Goal: Information Seeking & Learning: Learn about a topic

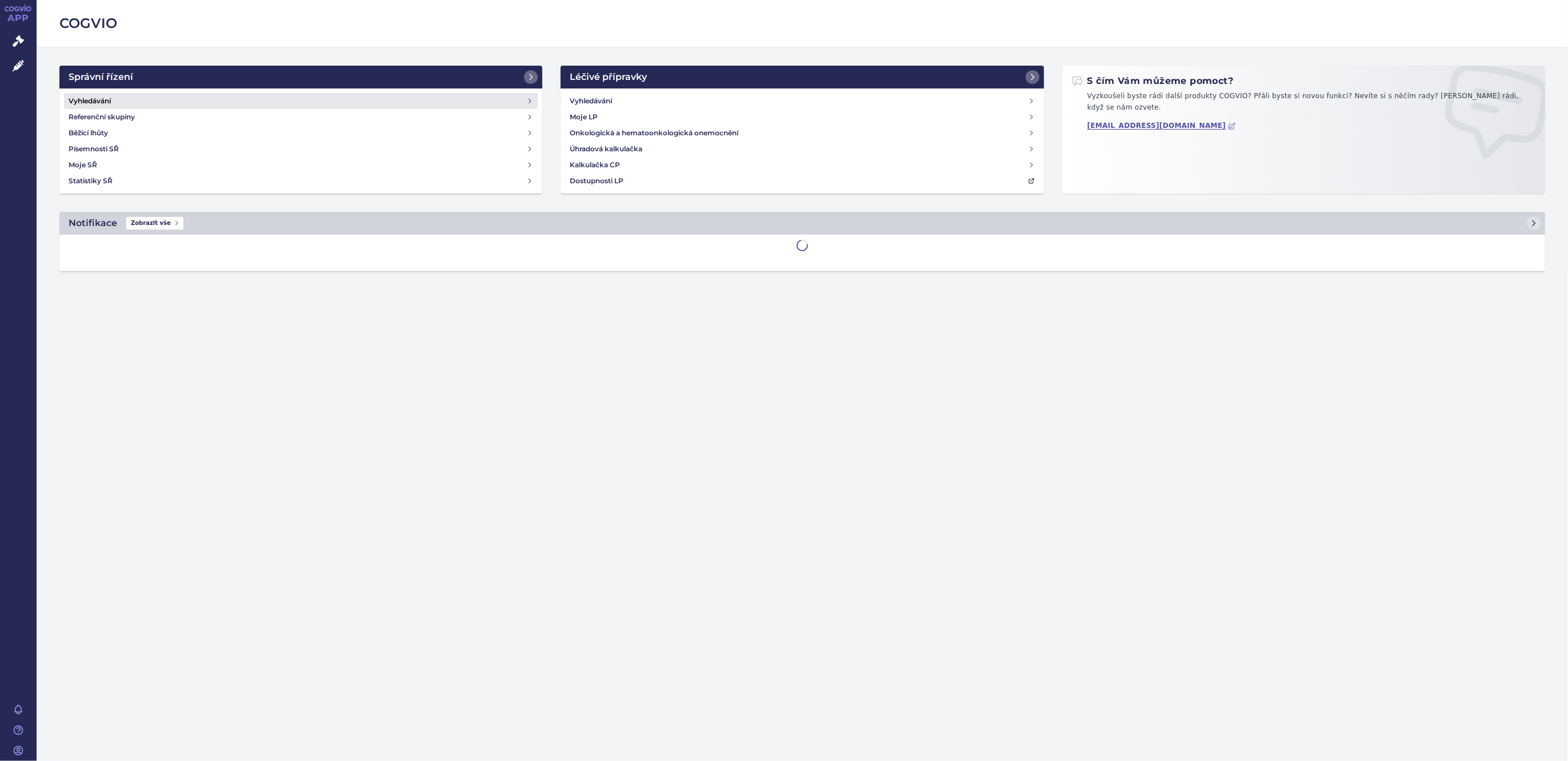
click at [99, 98] on h4 "Vyhledávání" at bounding box center [90, 100] width 43 height 12
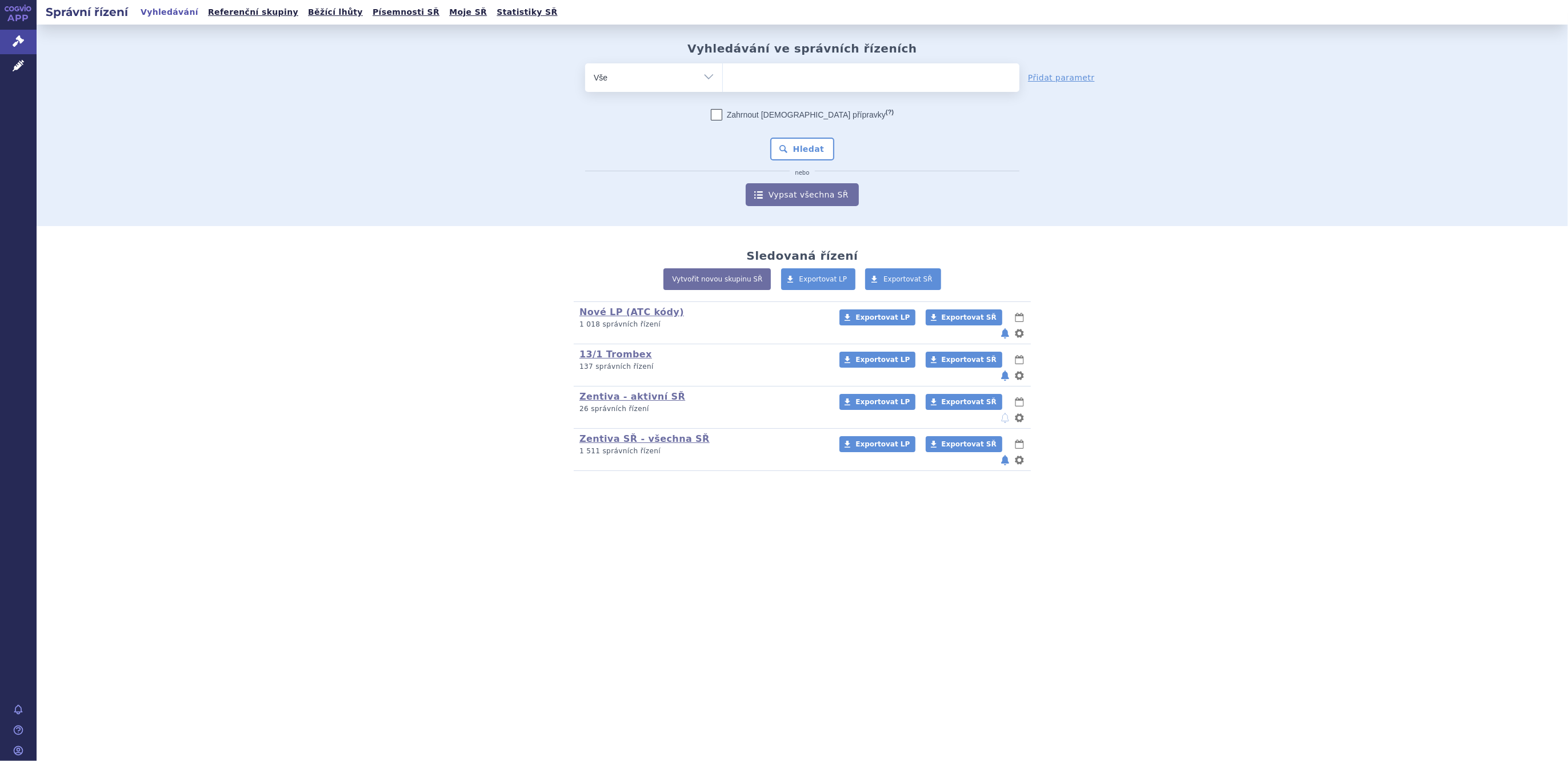
click at [748, 82] on ul at bounding box center [871, 75] width 296 height 24
click at [723, 82] on select at bounding box center [722, 77] width 1 height 28
click at [704, 77] on select "Vše Spisová značka Typ SŘ Přípravek/SUKL kód Účastník/Držitel" at bounding box center [654, 76] width 137 height 26
click at [752, 84] on ul at bounding box center [871, 75] width 296 height 24
click at [723, 84] on select at bounding box center [722, 77] width 1 height 28
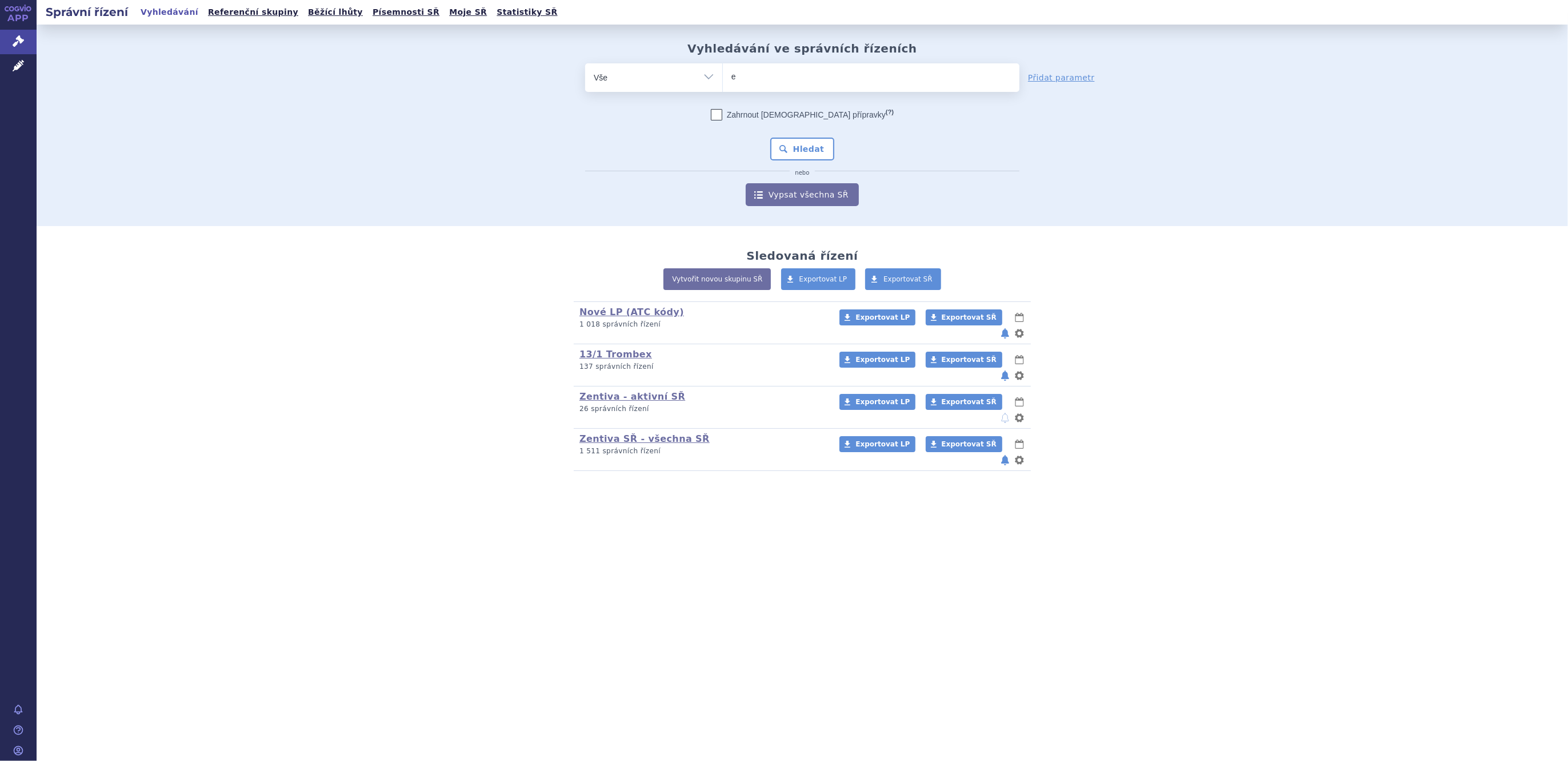
type input "en"
type input "e"
type input "za"
type input "zad"
type input "zaden"
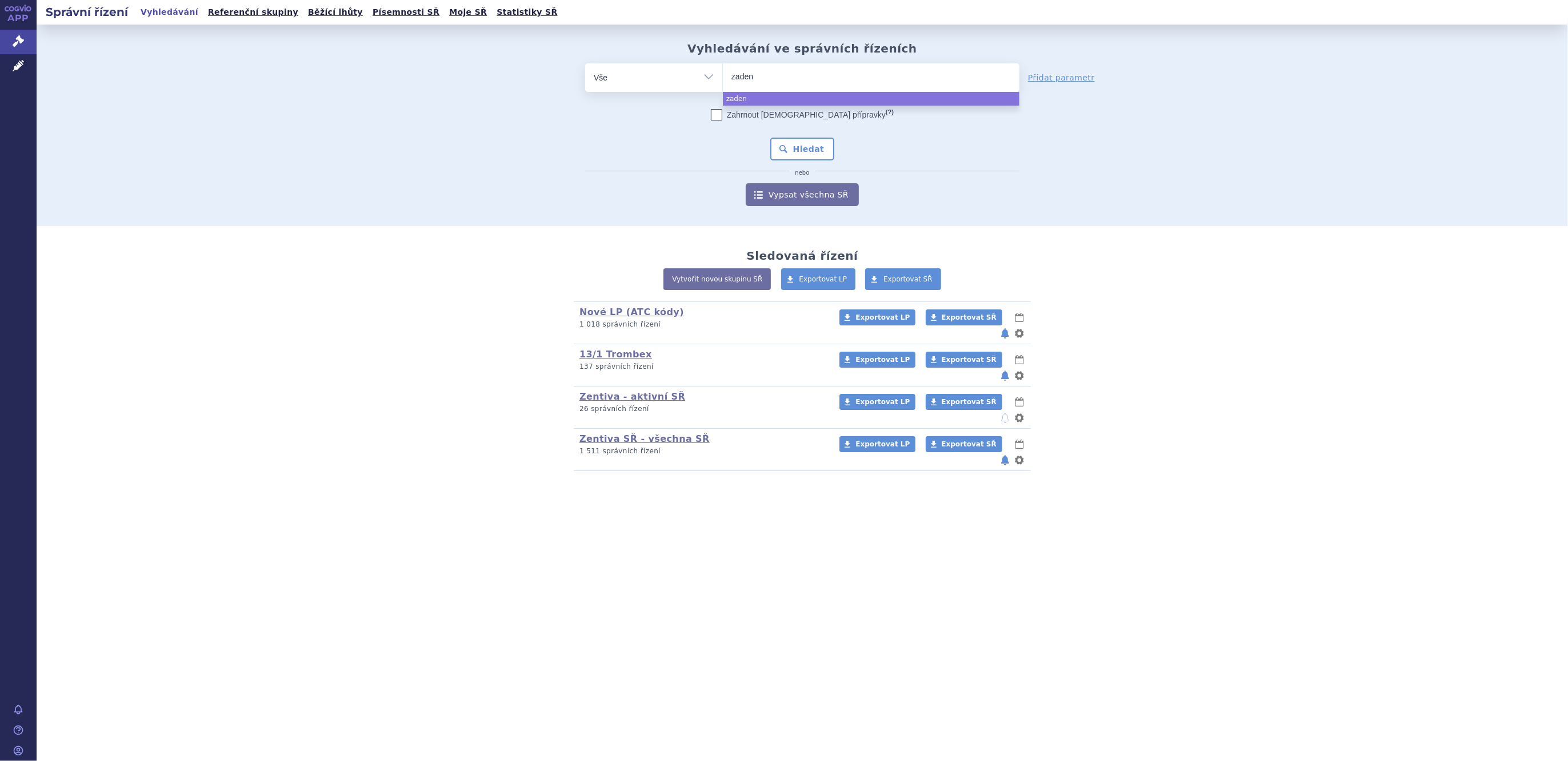
type input "zadenv"
type input "zadenvi"
select select "zadenvi"
click at [802, 148] on button "Hledat" at bounding box center [802, 149] width 65 height 23
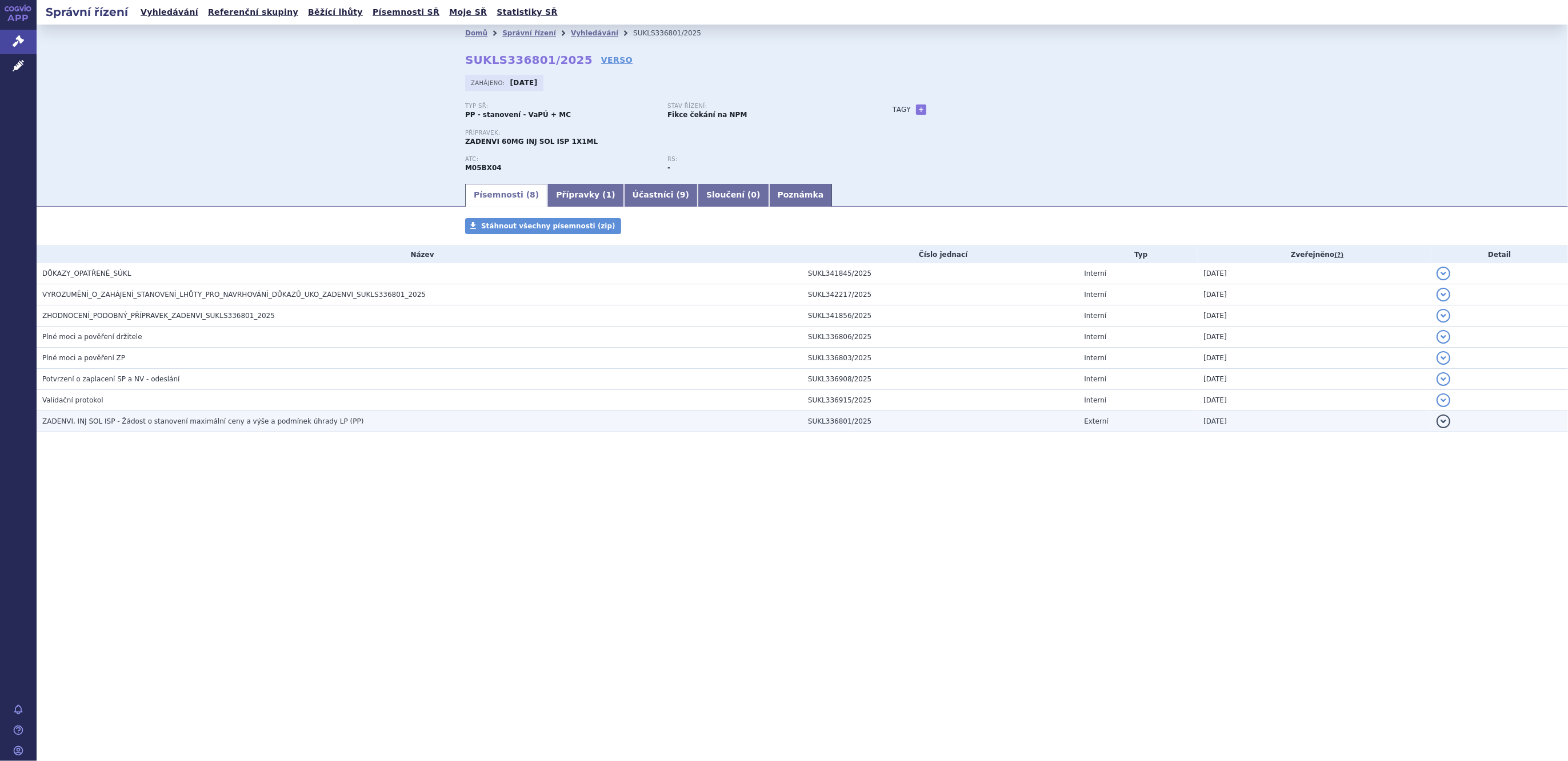
click at [175, 421] on span "ZADENVI, INJ SOL ISP - Žádost o stanovení maximální ceny a výše a podmínek úhra…" at bounding box center [203, 421] width 321 height 8
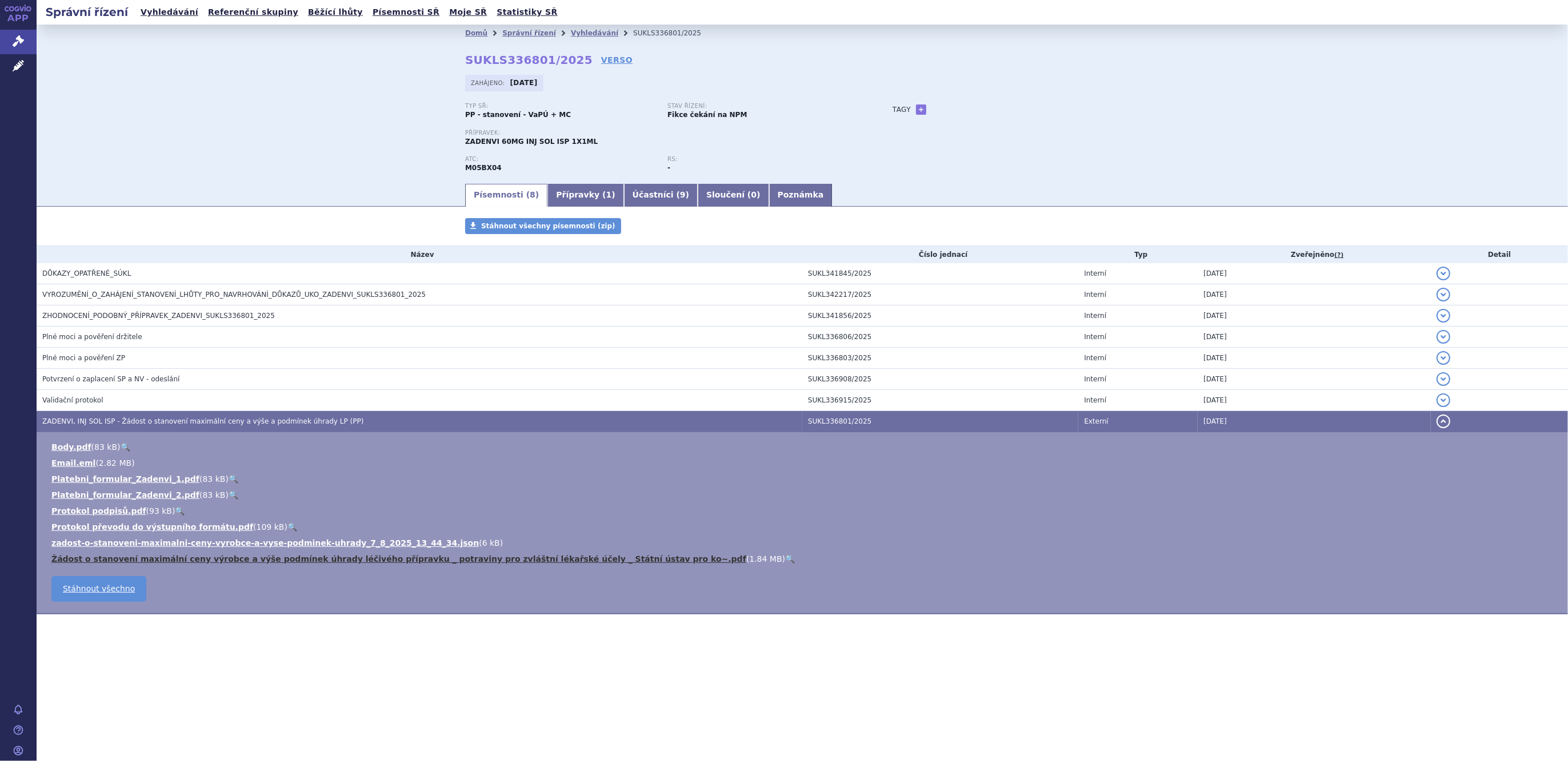
click at [204, 557] on link "Žádost o stanovení maximální ceny výrobce a výše podmínek úhrady léčivého přípr…" at bounding box center [398, 559] width 695 height 9
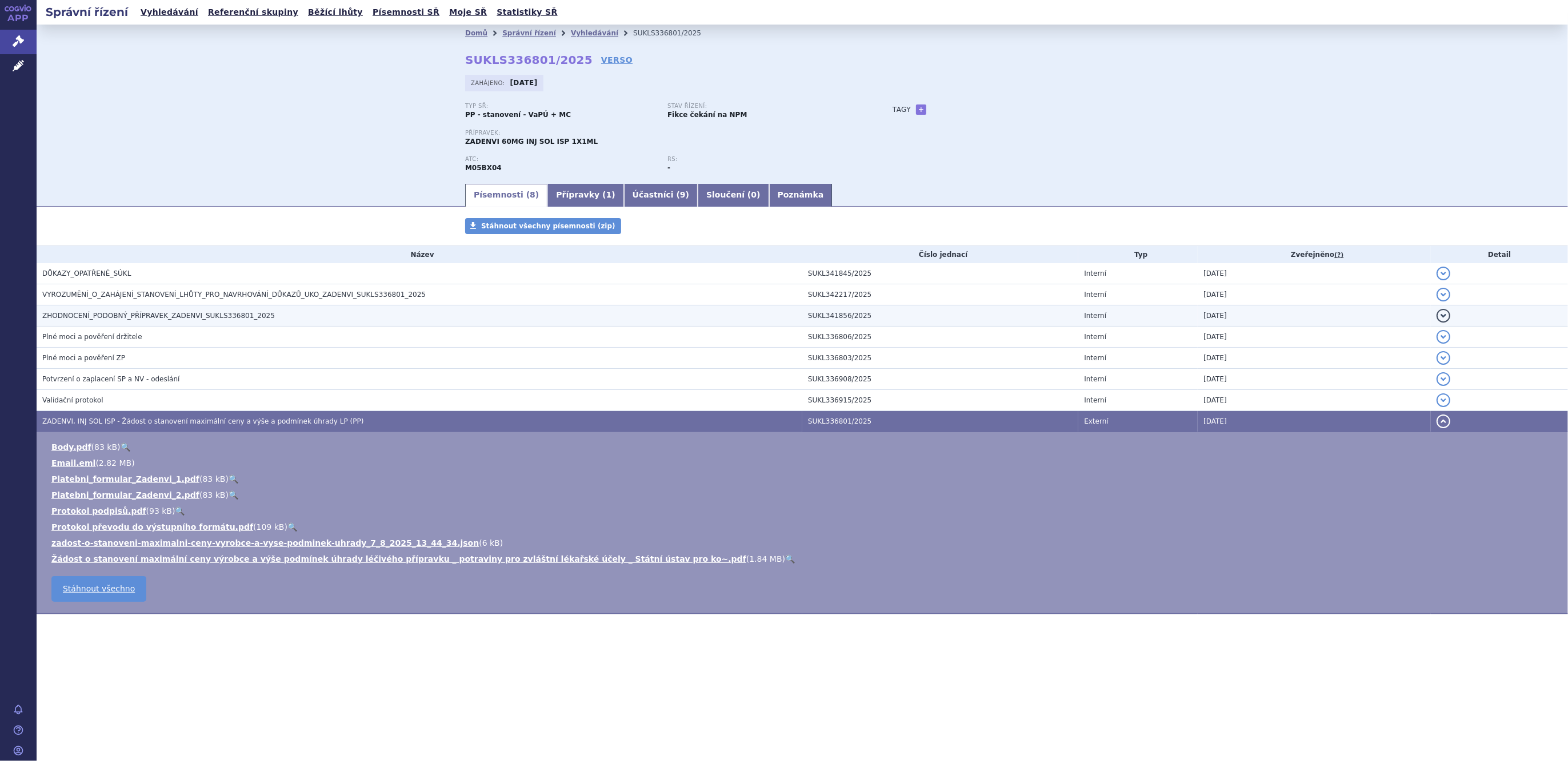
click at [161, 316] on span "ZHODNOCENÍ_PODOBNÝ_PŘÍPRAVEK_ZADENVI_SUKLS336801_2025" at bounding box center [158, 316] width 232 height 8
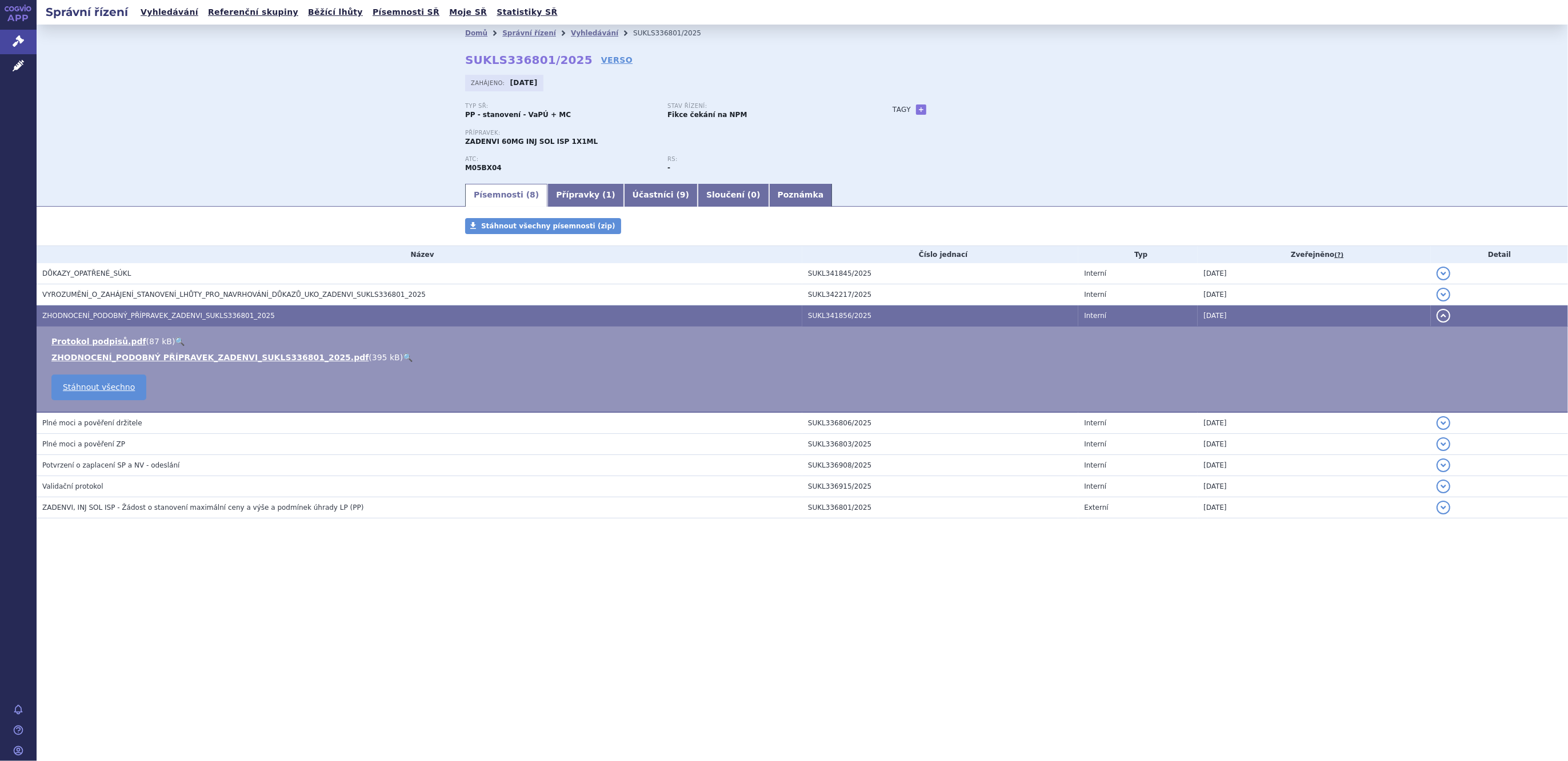
click at [149, 364] on td "Protokol podpisů.pdf ( 87 kB ) 🔍 ZHODNOCENÍ_PODOBNÝ PŘÍPRAVEK_ZADENVI_SUKLS3368…" at bounding box center [802, 369] width 1532 height 86
click at [153, 358] on link "ZHODNOCENÍ_PODOBNÝ PŘÍPRAVEK_ZADENVI_SUKLS336801_2025.pdf" at bounding box center [210, 357] width 318 height 9
click at [523, 33] on link "Správní řízení" at bounding box center [529, 33] width 53 height 8
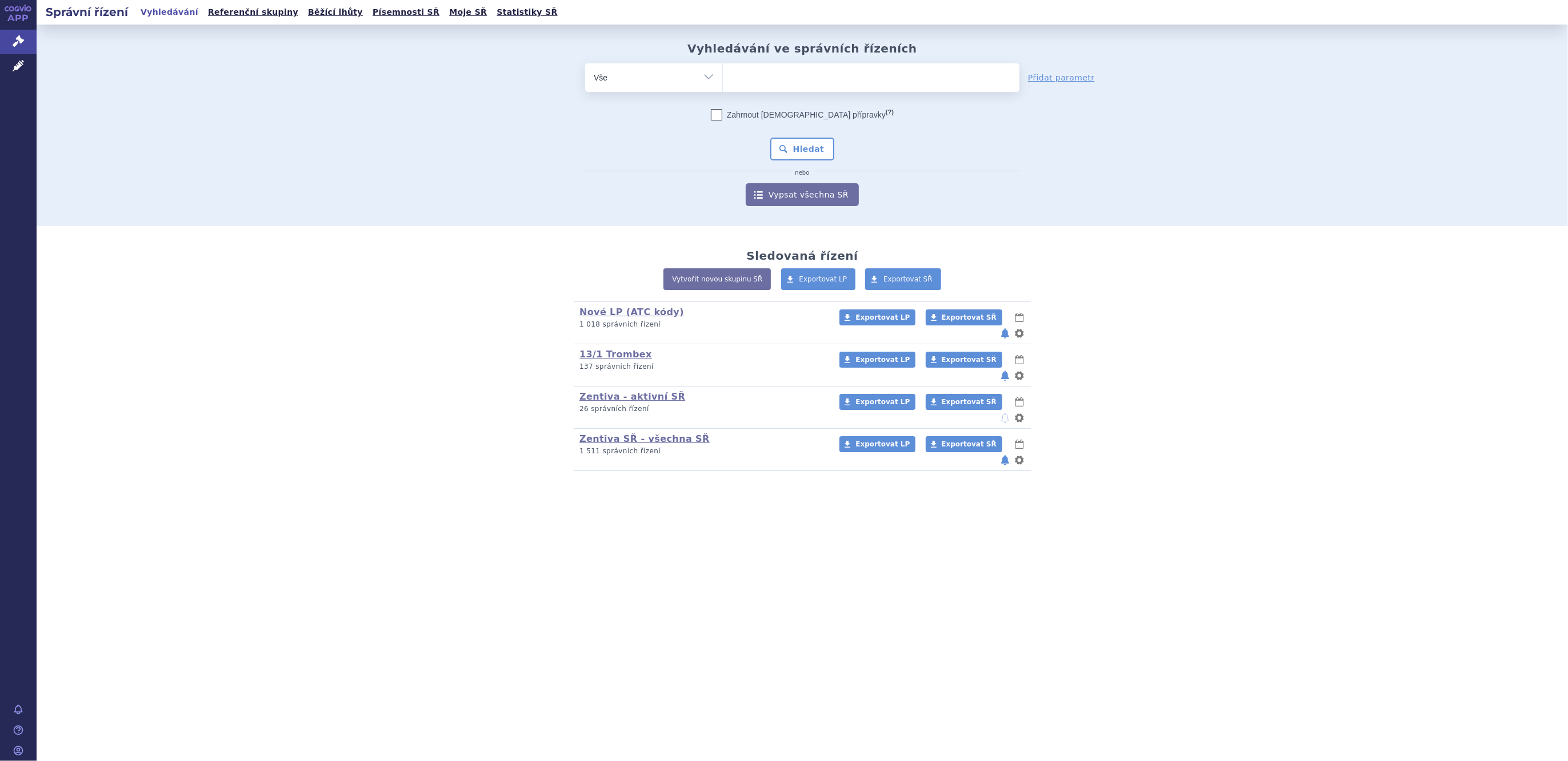
click at [765, 74] on ul at bounding box center [871, 75] width 296 height 24
click at [723, 74] on select at bounding box center [722, 77] width 1 height 28
type input "pr"
type input "pro"
type input "prol"
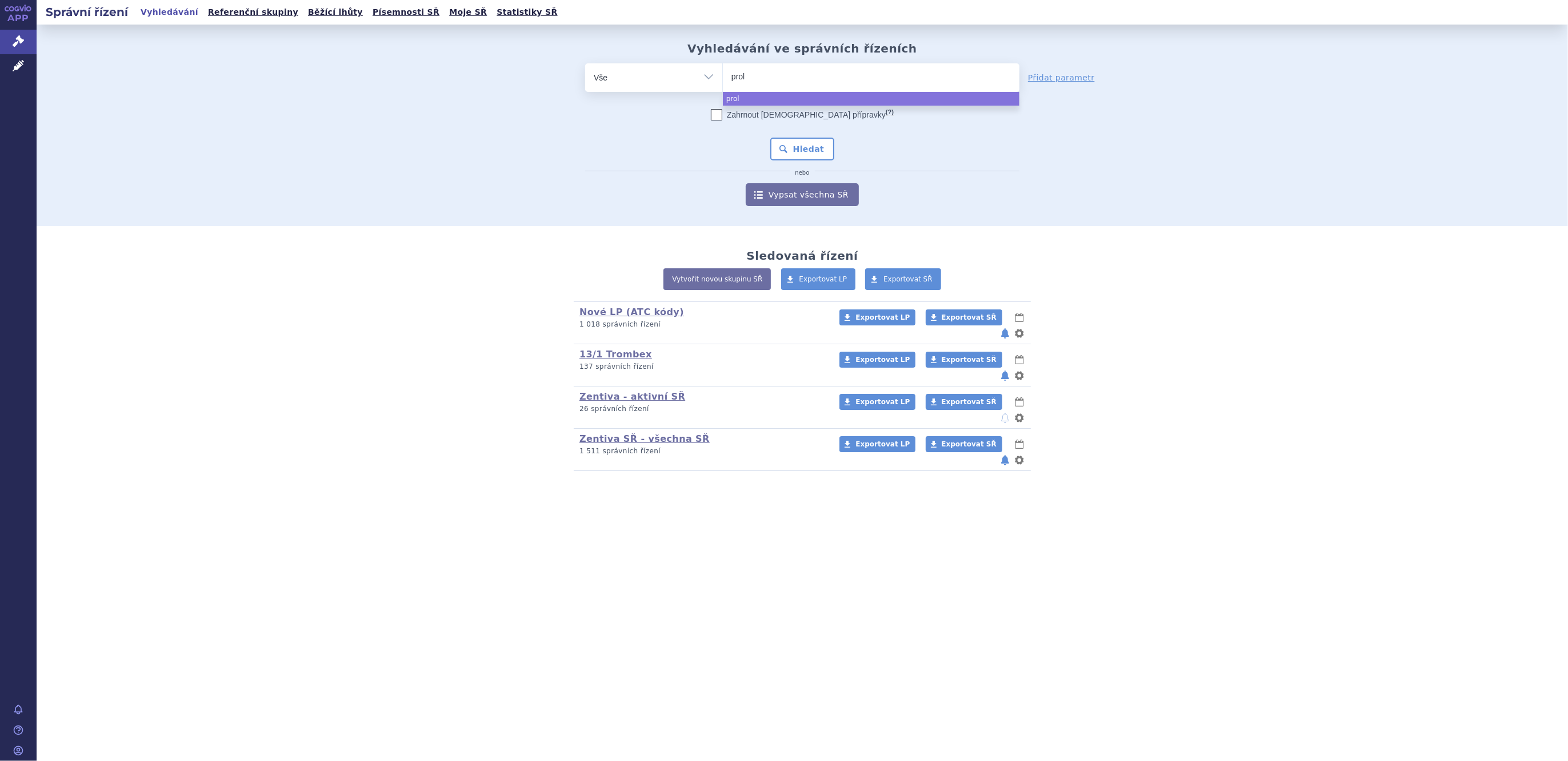
type input "proli"
type input "prolia"
select select "prolia"
click at [817, 157] on button "Hledat" at bounding box center [802, 149] width 65 height 23
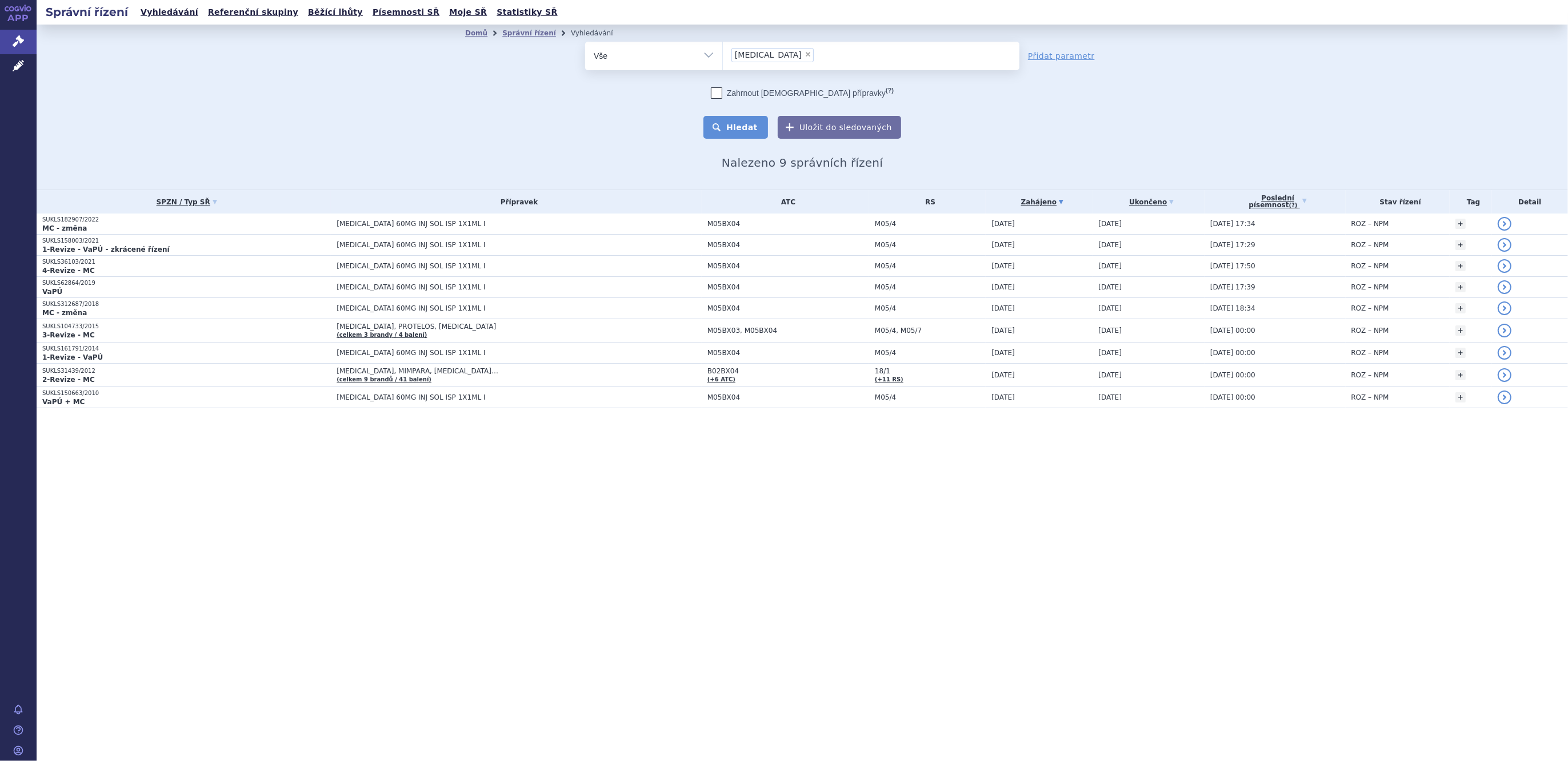
click at [752, 119] on button "Hledat" at bounding box center [736, 127] width 65 height 23
click at [805, 56] on span "×" at bounding box center [808, 54] width 7 height 7
click at [723, 56] on select "prolia" at bounding box center [722, 55] width 1 height 28
select select
click at [697, 66] on select "Vše Spisová značka Typ SŘ Přípravek/SUKL kód Účastník/Držitel" at bounding box center [654, 54] width 137 height 26
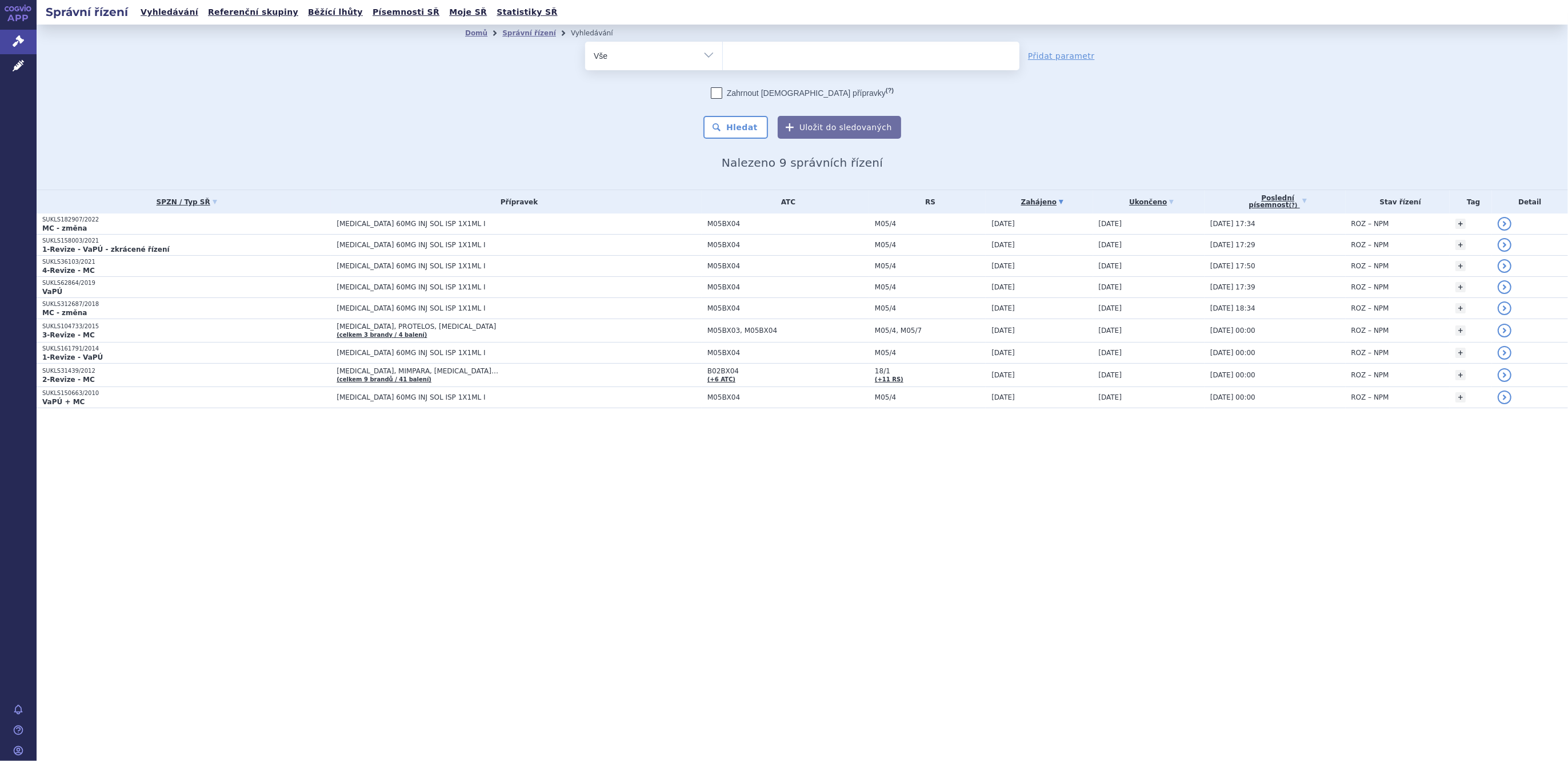
select select "filter-atc-group"
click at [585, 42] on select "Vše Spisová značka Typ SŘ Přípravek/SUKL kód Účastník/Držitel" at bounding box center [654, 54] width 137 height 26
click at [784, 51] on ul at bounding box center [871, 53] width 296 height 24
click at [723, 51] on select at bounding box center [722, 55] width 1 height 28
type input "venla"
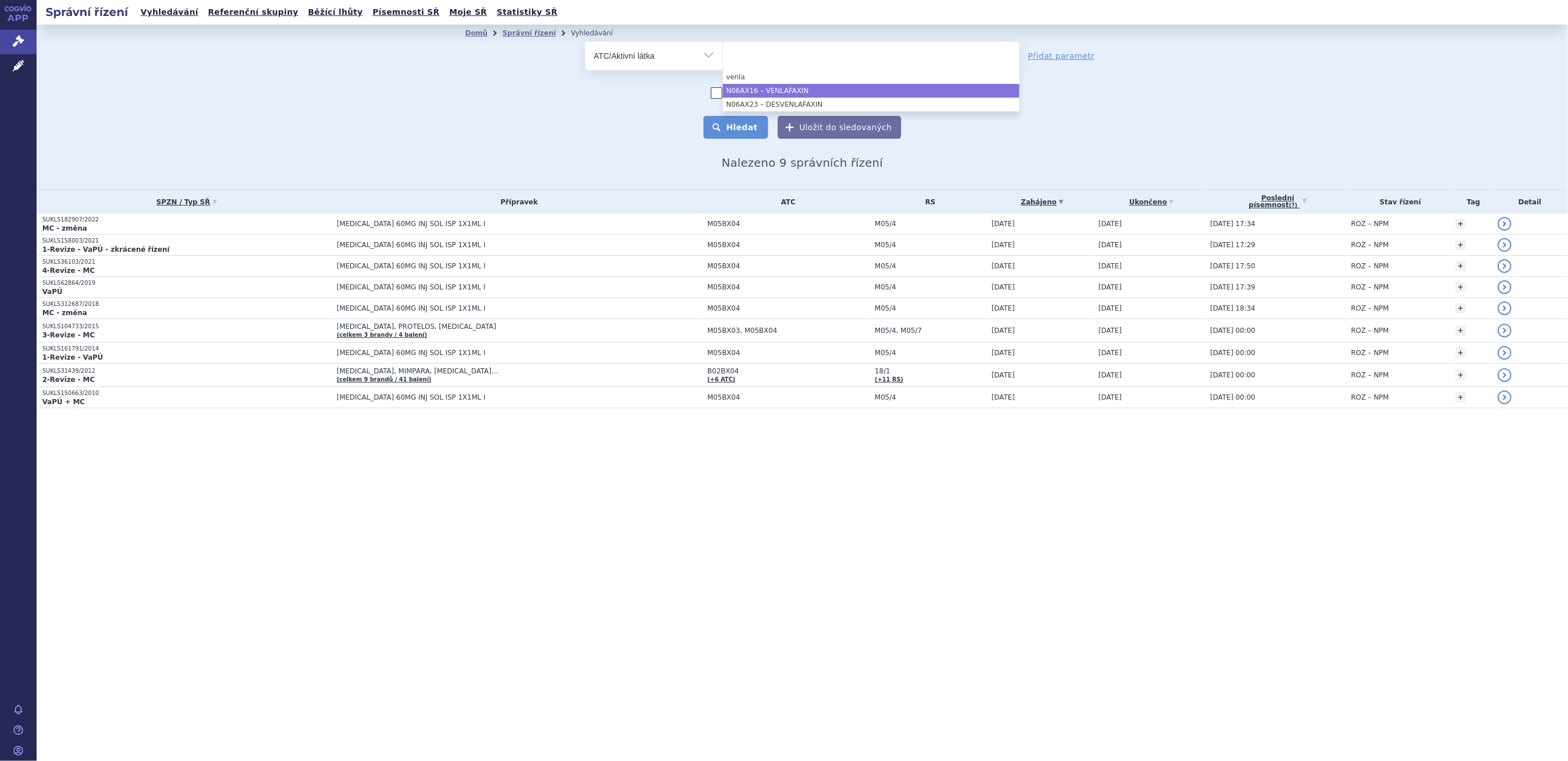
select select "N06AX16"
click at [754, 124] on button "Hledat" at bounding box center [736, 127] width 65 height 23
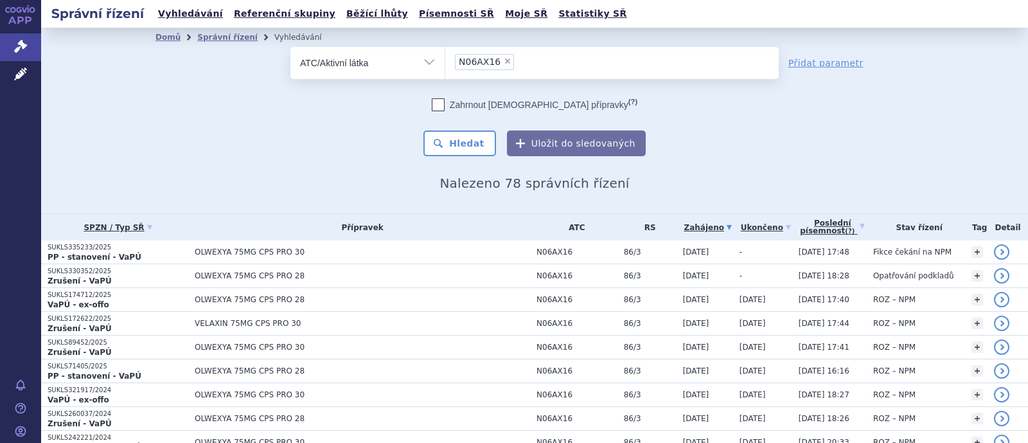
click at [504, 62] on span "×" at bounding box center [508, 61] width 8 height 8
click at [445, 62] on select "N06AX16" at bounding box center [445, 62] width 1 height 32
select select
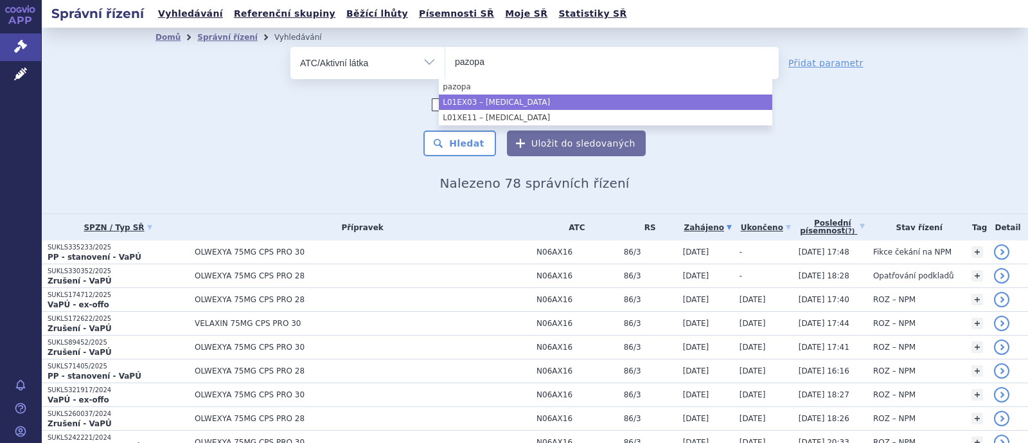
type input "pazopa"
select select "L01EX03"
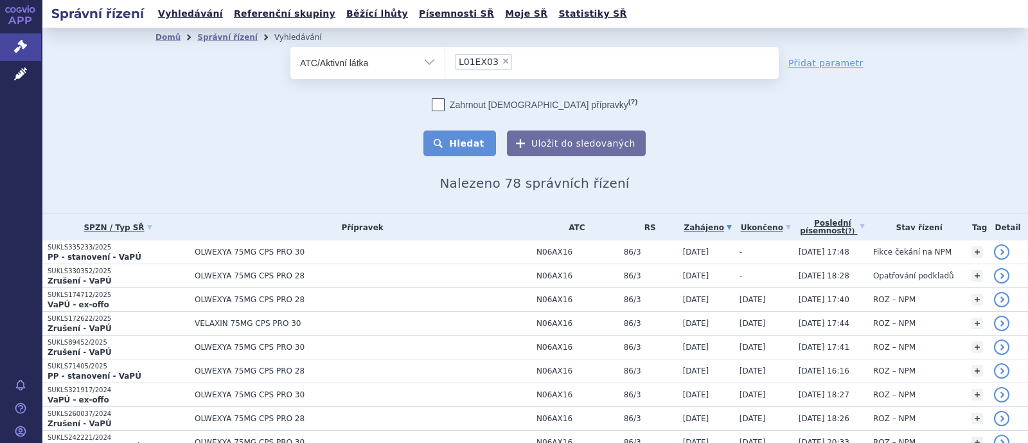
click at [475, 139] on button "Hledat" at bounding box center [459, 143] width 73 height 26
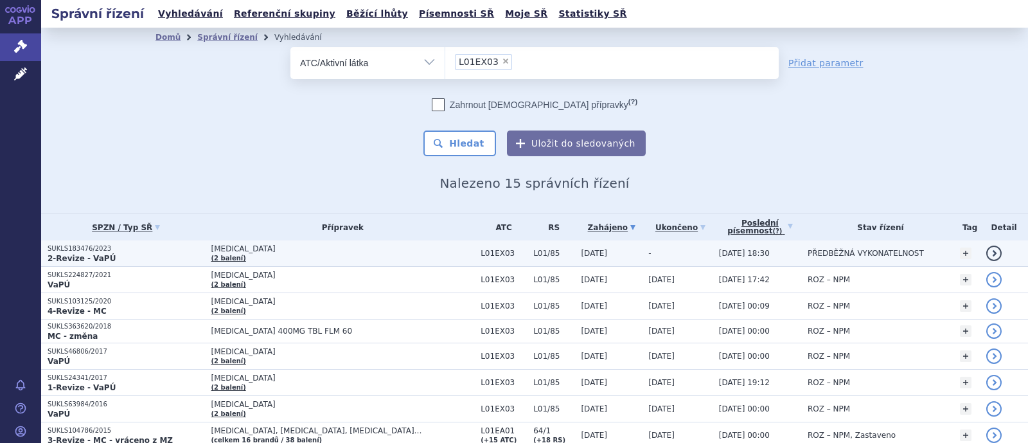
click at [263, 249] on span "[MEDICAL_DATA]" at bounding box center [342, 248] width 263 height 9
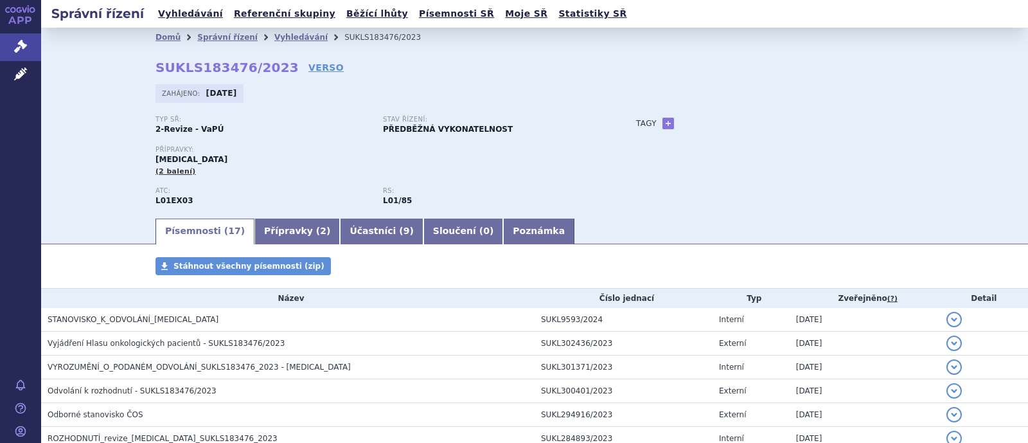
scroll to position [160, 0]
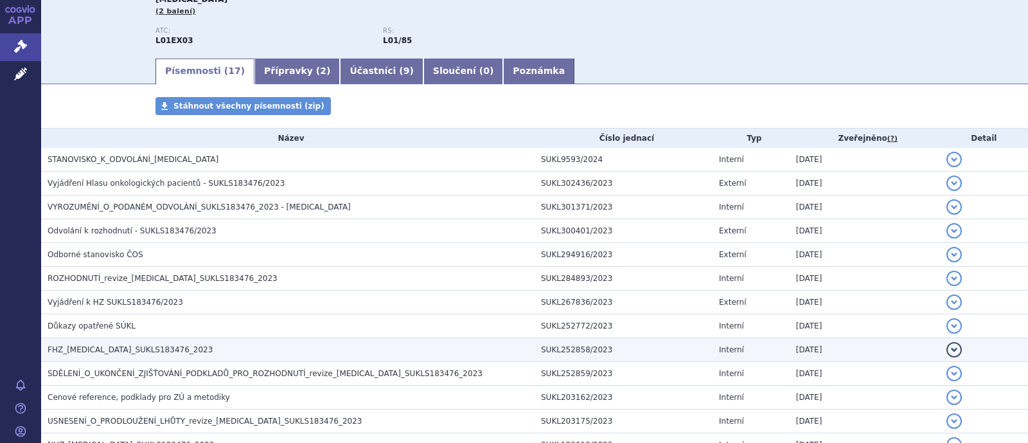
click at [148, 346] on span "FHZ_[MEDICAL_DATA]_SUKLS183476_2023" at bounding box center [130, 349] width 165 height 9
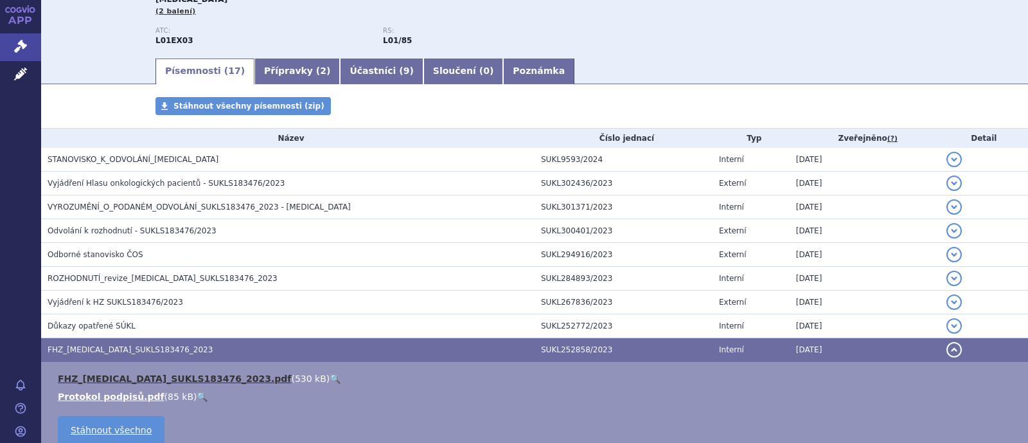
click at [148, 375] on link "FHZ_[MEDICAL_DATA]_SUKLS183476_2023.pdf" at bounding box center [174, 378] width 233 height 10
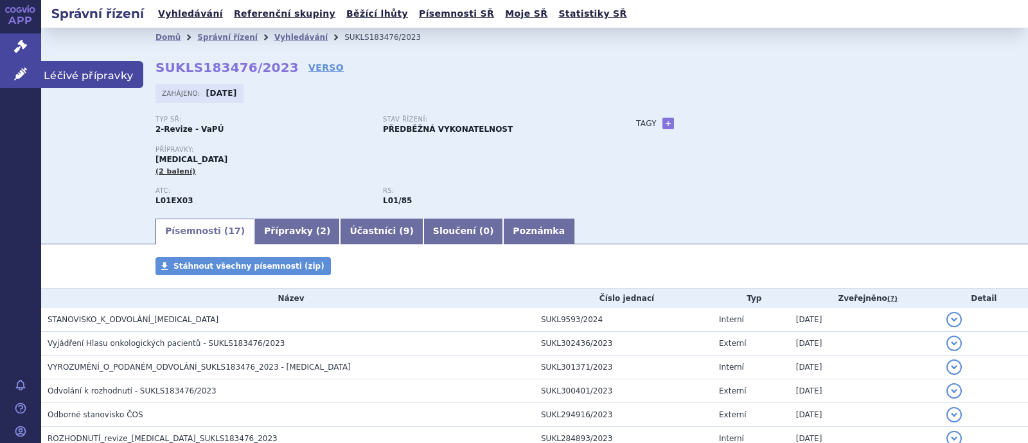
click at [22, 76] on icon at bounding box center [20, 73] width 13 height 13
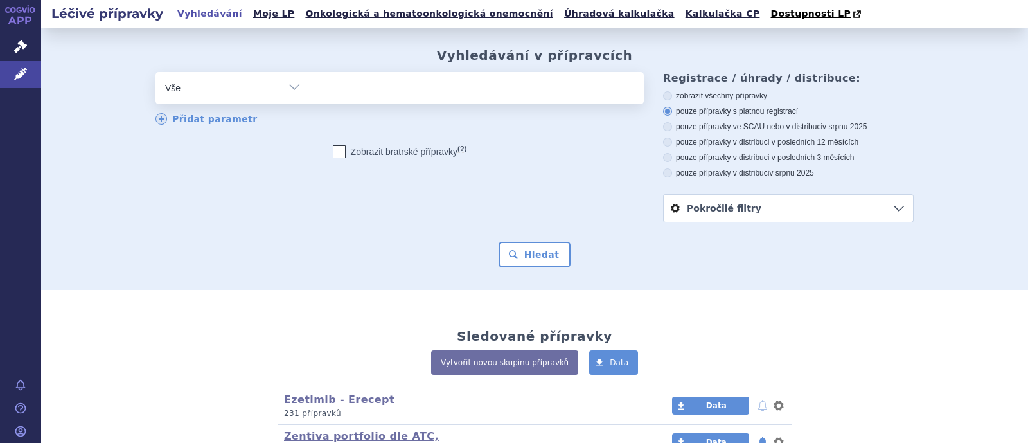
click at [389, 94] on ul at bounding box center [476, 85] width 333 height 27
click at [310, 94] on select at bounding box center [310, 87] width 1 height 32
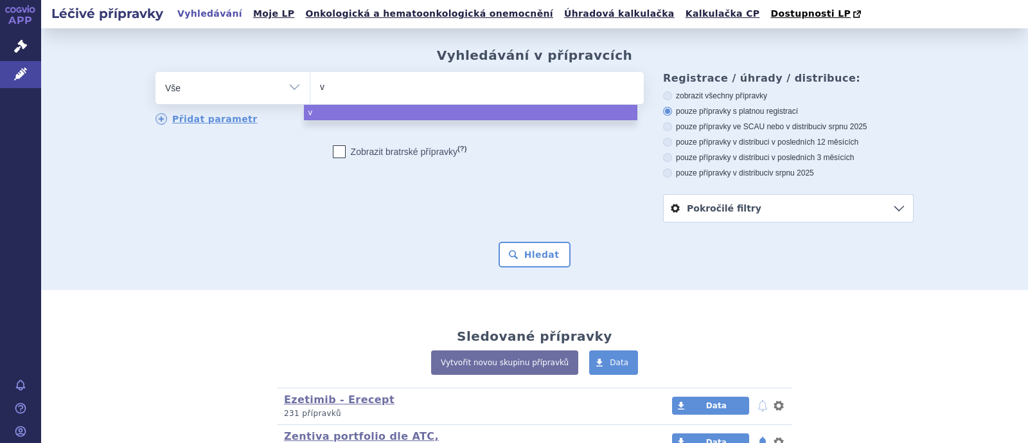
type input "vo"
type input "vot"
type input "votr"
type input "votrie"
type input "votrien"
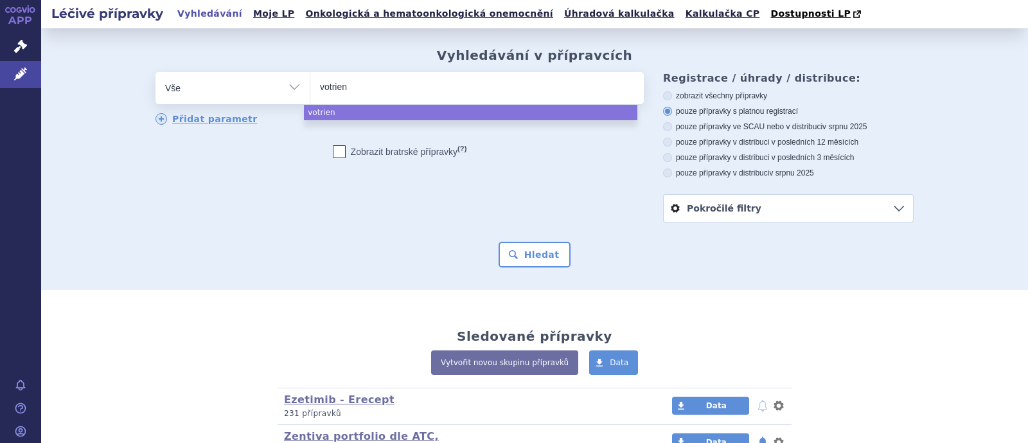
type input "votrient"
select select "votrient"
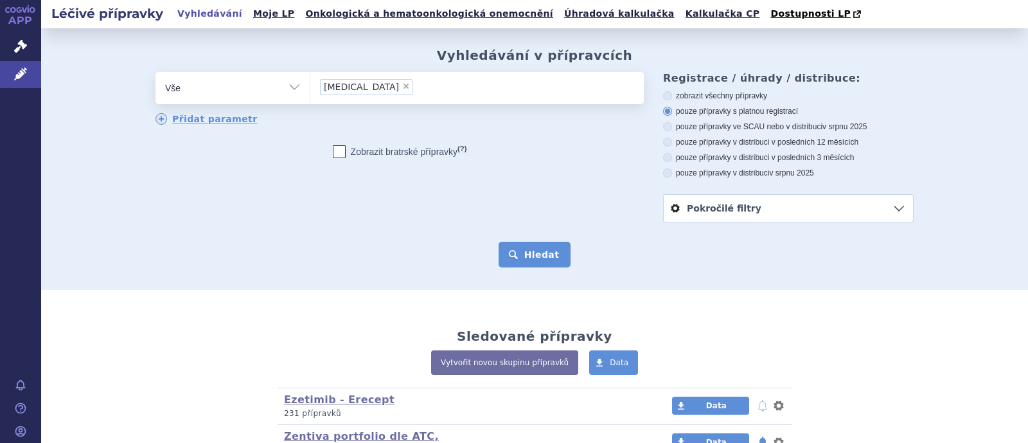
click at [513, 253] on button "Hledat" at bounding box center [535, 255] width 73 height 26
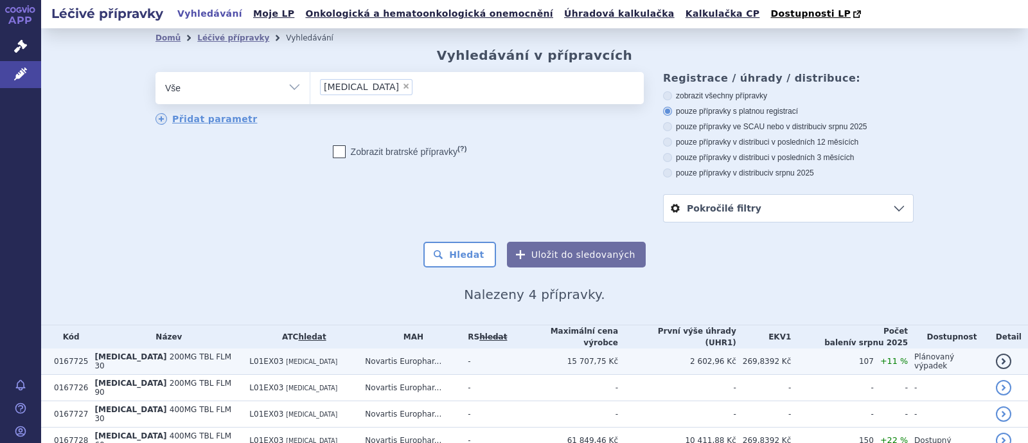
scroll to position [48, 0]
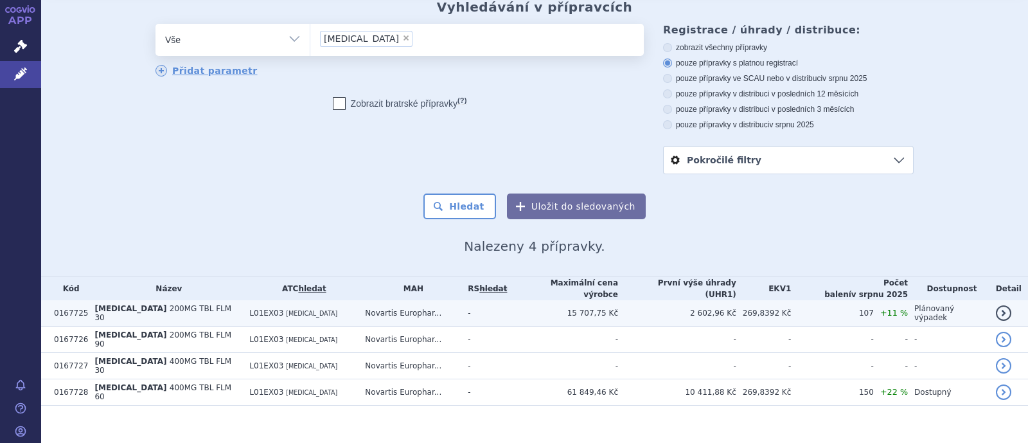
click at [286, 310] on span "[MEDICAL_DATA]" at bounding box center [311, 313] width 51 height 7
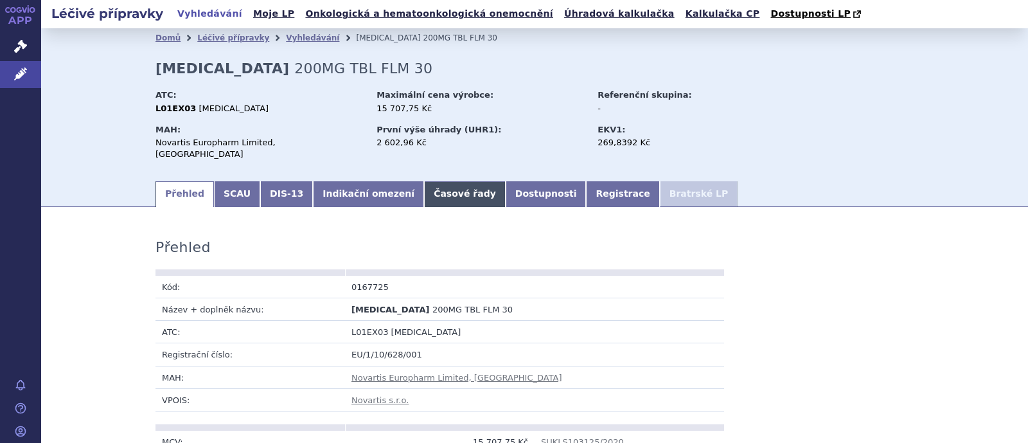
click at [424, 181] on link "Časové řady" at bounding box center [465, 194] width 82 height 26
click at [424, 182] on link "Časové řady" at bounding box center [465, 194] width 82 height 26
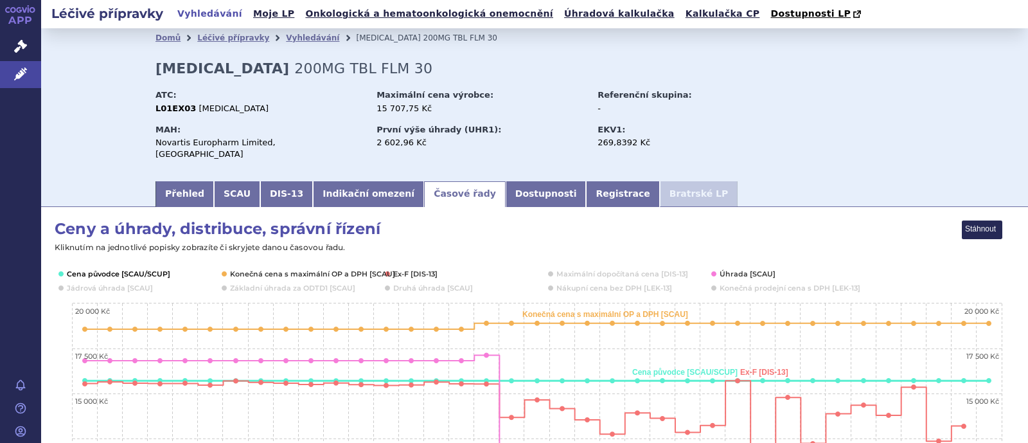
click at [143, 269] on button "Show Cena původce [SCAU/SCUP]" at bounding box center [112, 274] width 90 height 10
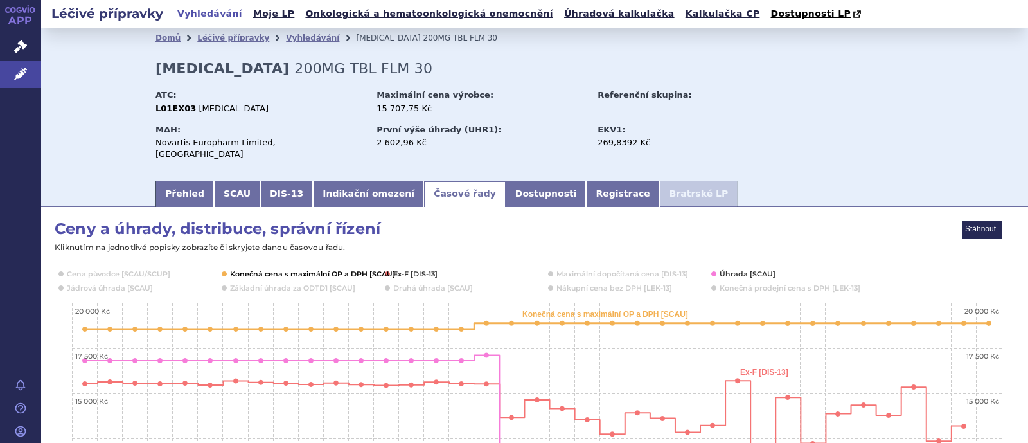
click at [308, 269] on button "Show Konečná cena s maximální OP a DPH [SCAU]" at bounding box center [311, 274] width 163 height 10
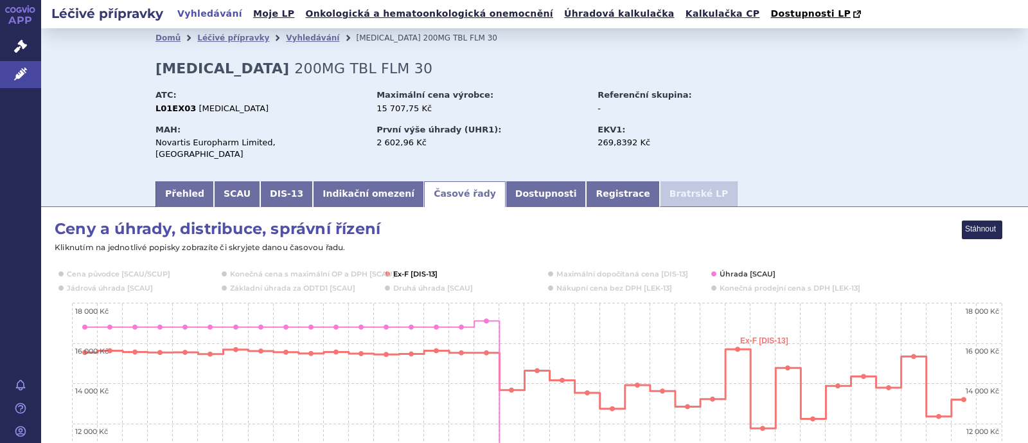
click at [423, 269] on button "Show Ex-F [DIS-13]" at bounding box center [415, 274] width 45 height 10
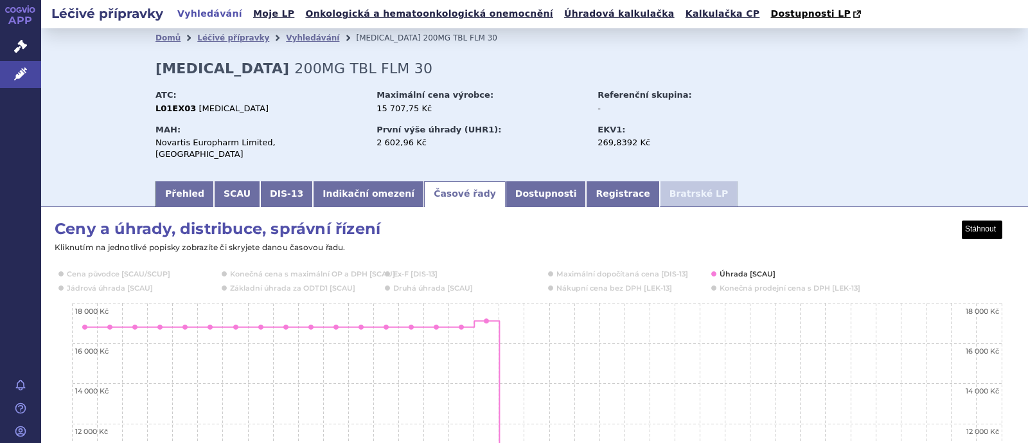
click at [980, 222] on button "View chart menu, Ceny a úhrady, distribuce, správní řízení" at bounding box center [982, 230] width 40 height 18
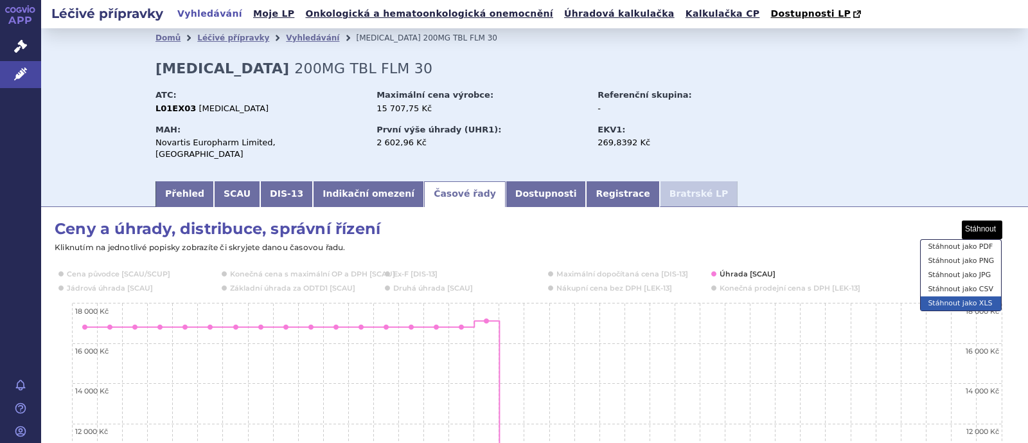
click at [967, 296] on li "Stáhnout jako XLS" at bounding box center [961, 303] width 80 height 14
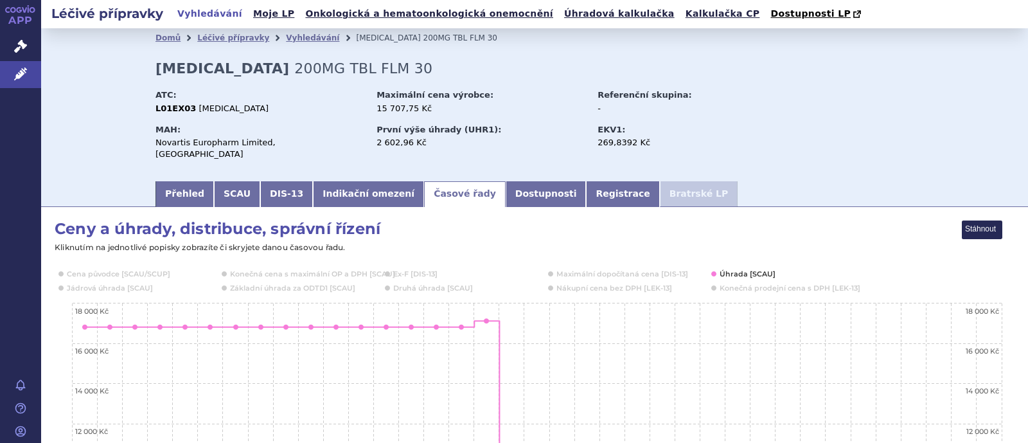
click at [1000, 223] on button "View chart menu, Ceny a úhrady, distribuce, správní řízení" at bounding box center [982, 230] width 40 height 18
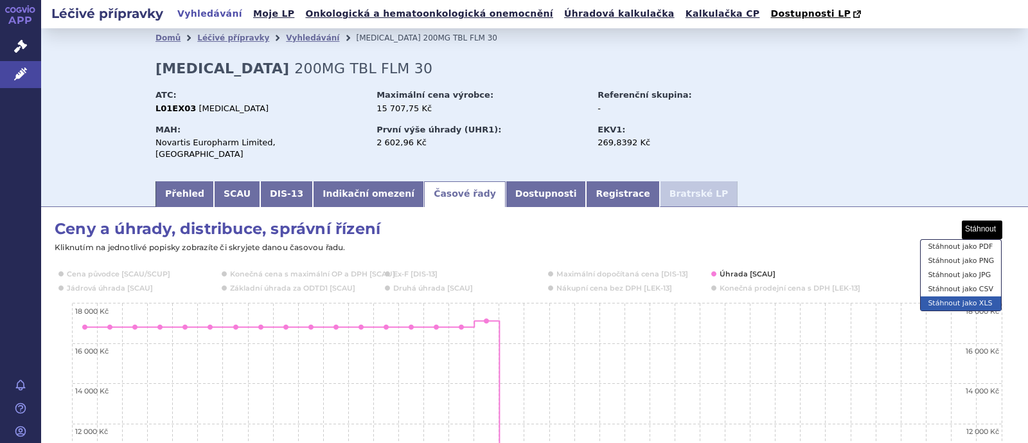
click at [973, 296] on li "Stáhnout jako XLS" at bounding box center [961, 303] width 80 height 14
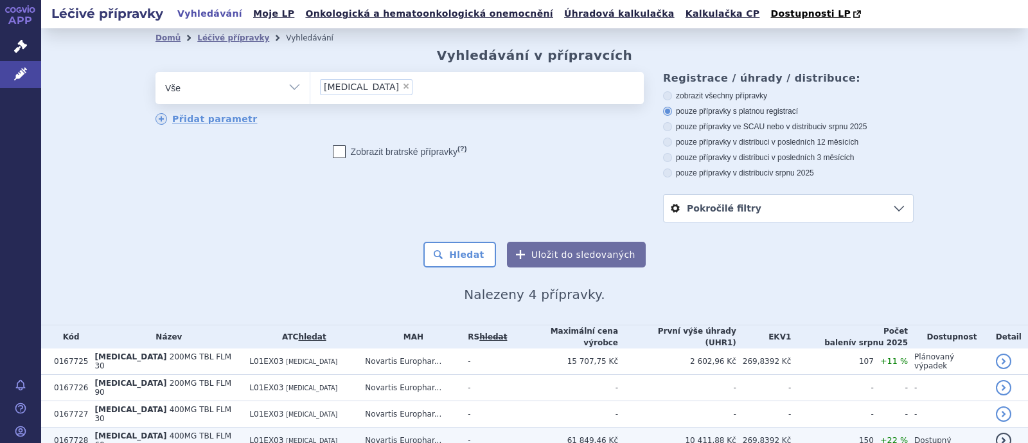
scroll to position [48, 0]
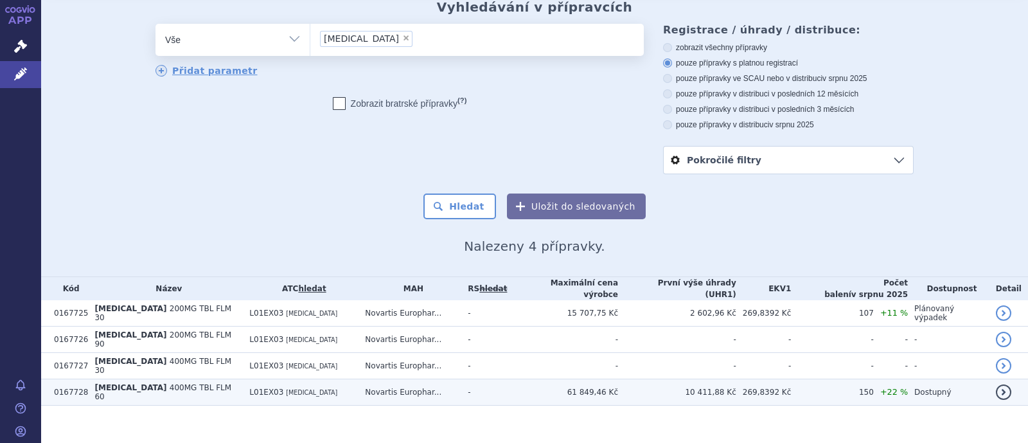
click at [427, 381] on td "Novartis Europhar..." at bounding box center [409, 392] width 103 height 26
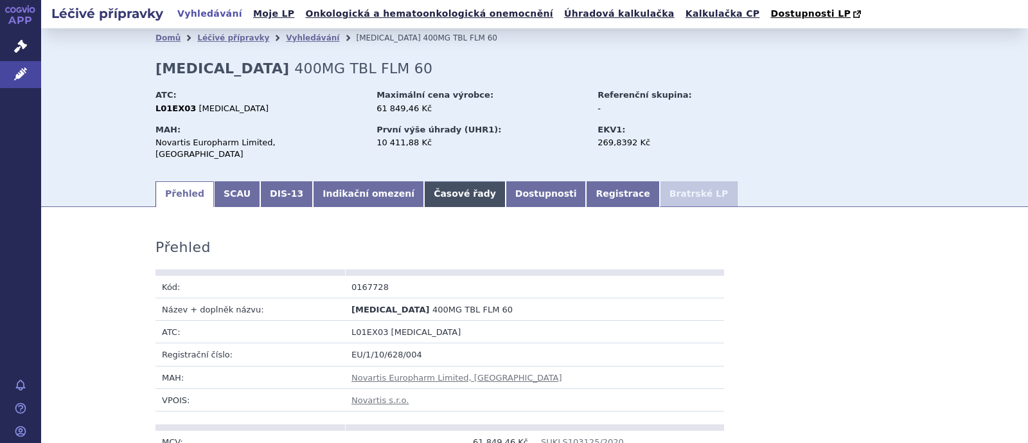
click at [424, 184] on link "Časové řady" at bounding box center [465, 194] width 82 height 26
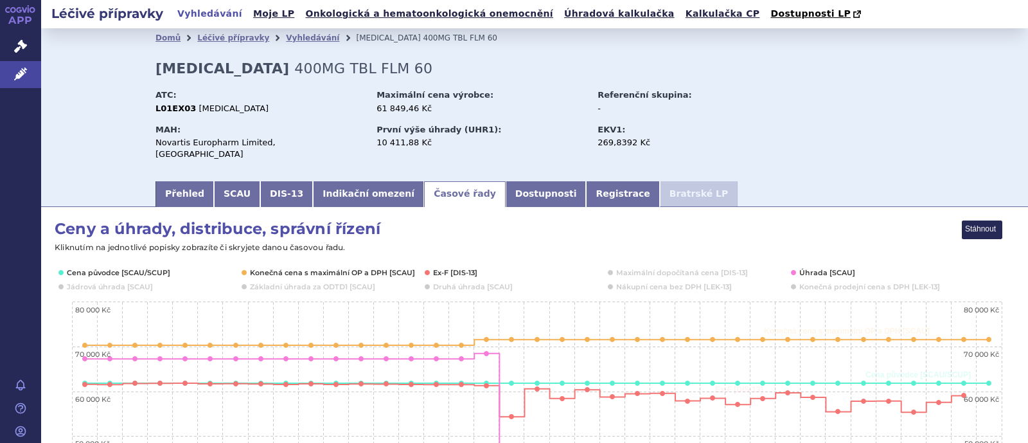
click at [424, 184] on link "Časové řady" at bounding box center [465, 194] width 82 height 26
click at [328, 267] on button "Show Konečná cena s maximální OP a DPH [SCAU]" at bounding box center [331, 272] width 162 height 10
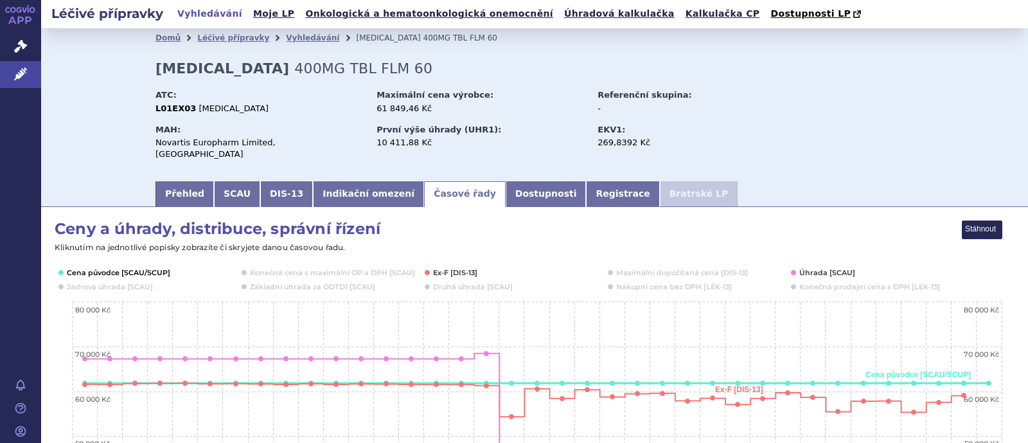
click at [146, 267] on button "Show Cena původce [SCAU/SCUP]" at bounding box center [118, 272] width 102 height 10
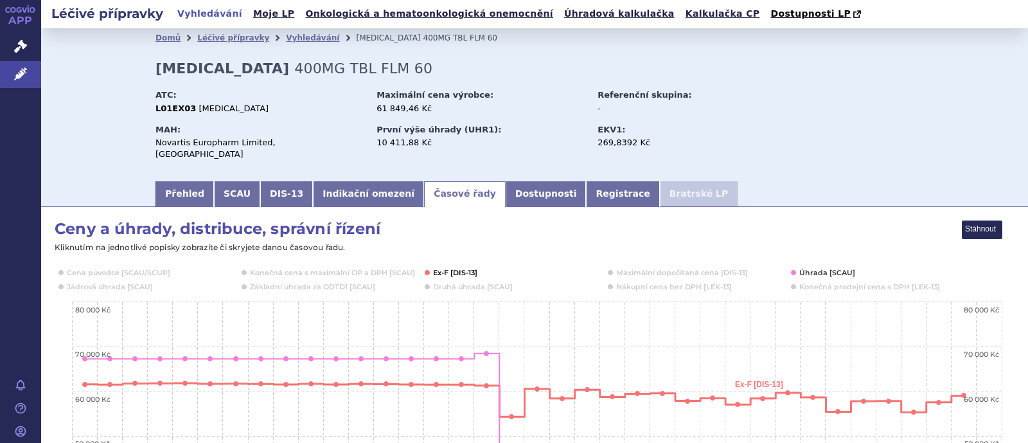
click at [457, 267] on button "Show Ex-F [DIS-13]" at bounding box center [455, 272] width 45 height 10
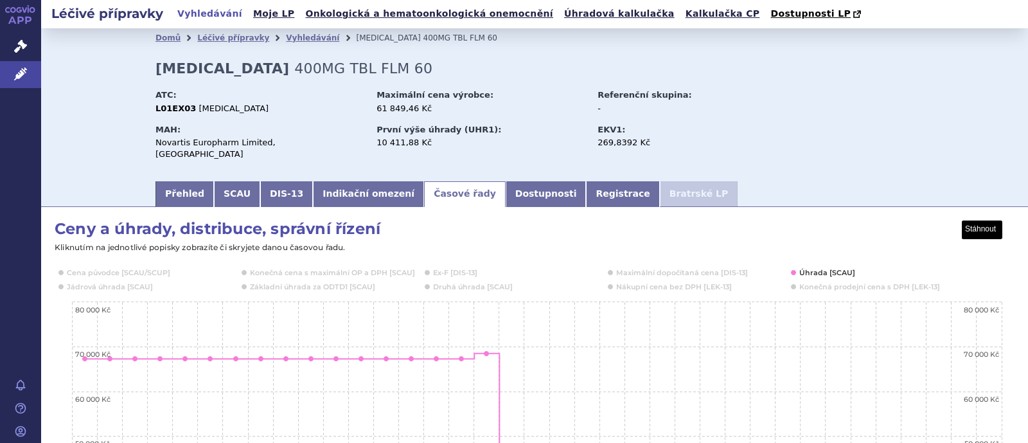
click at [967, 223] on button "View chart menu, Ceny a úhrady, distribuce, správní řízení" at bounding box center [982, 230] width 40 height 18
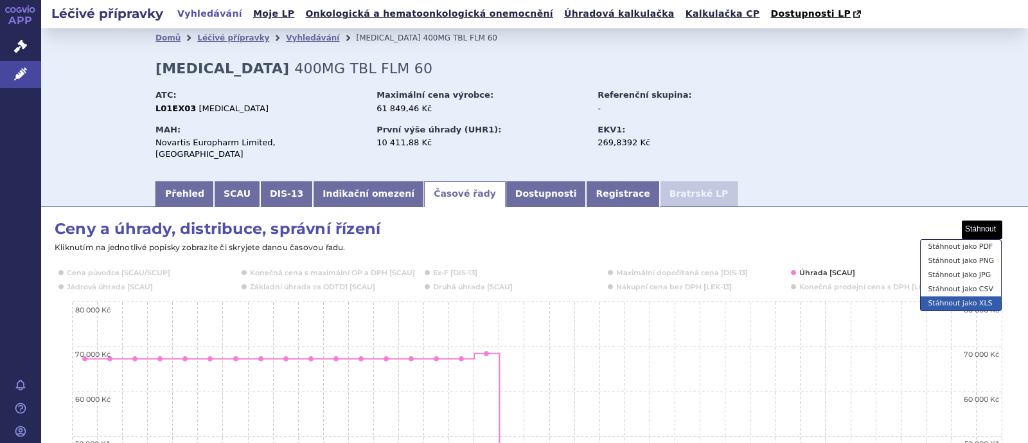
click at [960, 296] on li "Stáhnout jako XLS" at bounding box center [961, 303] width 80 height 14
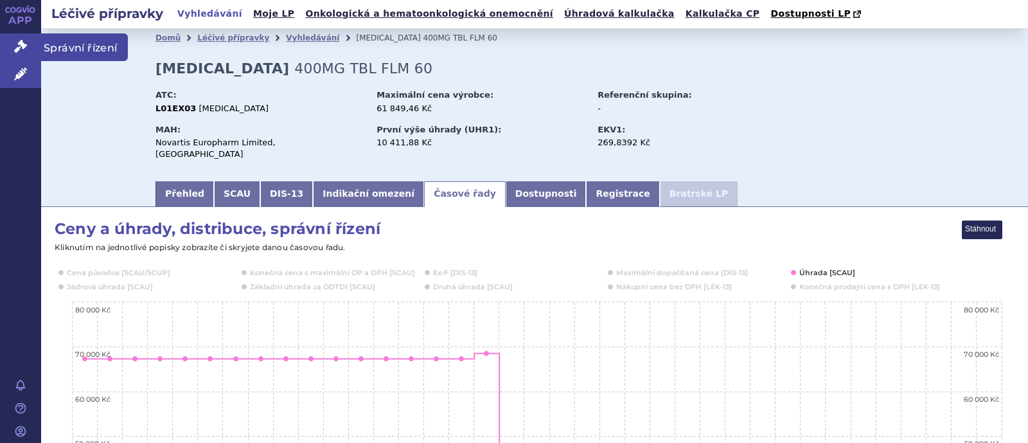
click at [78, 46] on span "Správní řízení" at bounding box center [84, 46] width 87 height 27
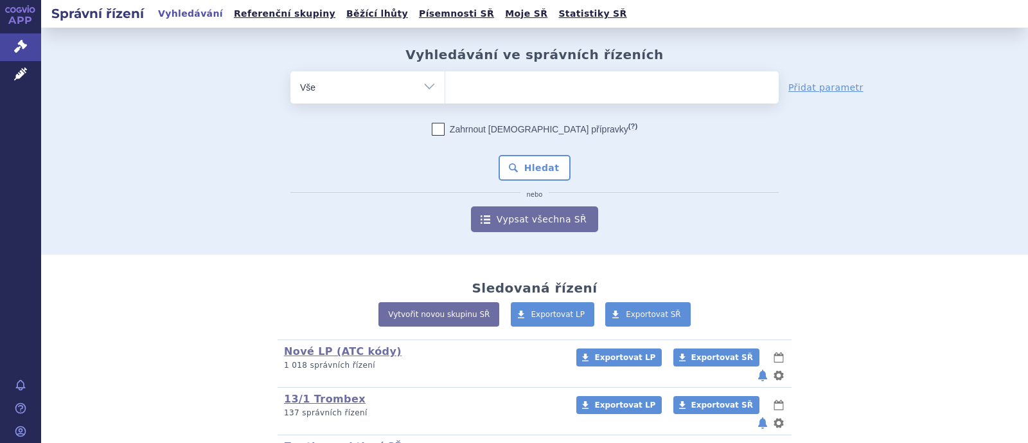
click at [414, 94] on select "Vše Spisová značka Typ SŘ Přípravek/SUKL kód Účastník/Držitel" at bounding box center [367, 85] width 154 height 29
click at [423, 88] on select "Vše Spisová značka Typ SŘ Přípravek/SUKL kód Účastník/Držitel" at bounding box center [367, 85] width 154 height 29
select select "filter-atc-group"
click at [290, 71] on select "Vše Spisová značka Typ SŘ Přípravek/SUKL kód Účastník/Držitel" at bounding box center [367, 85] width 154 height 29
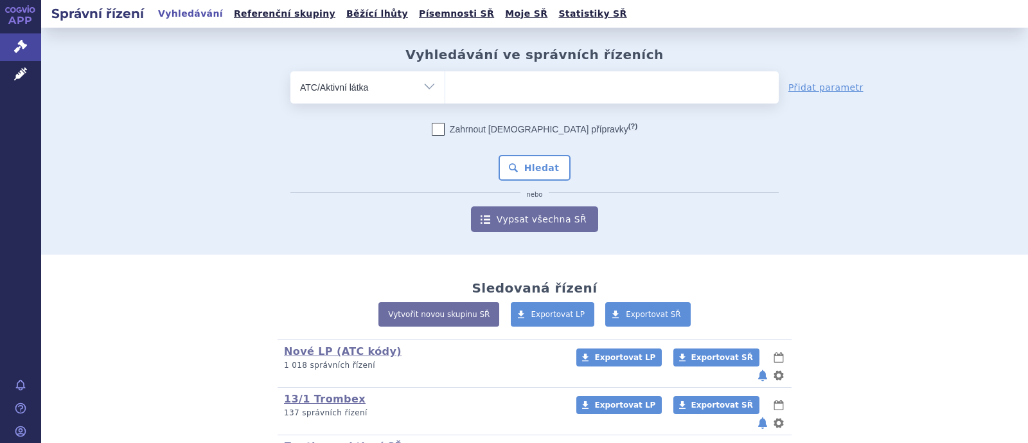
click at [477, 85] on ul at bounding box center [611, 84] width 333 height 27
click at [445, 85] on select at bounding box center [445, 87] width 1 height 32
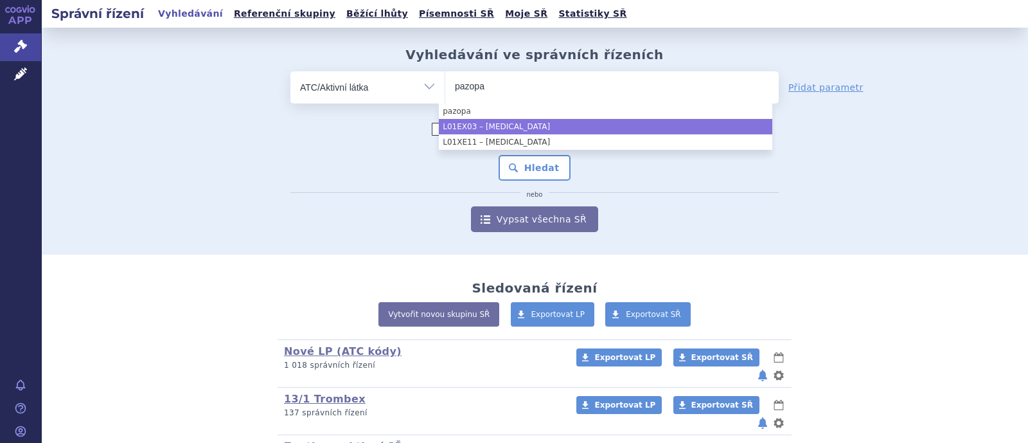
type input "pazopa"
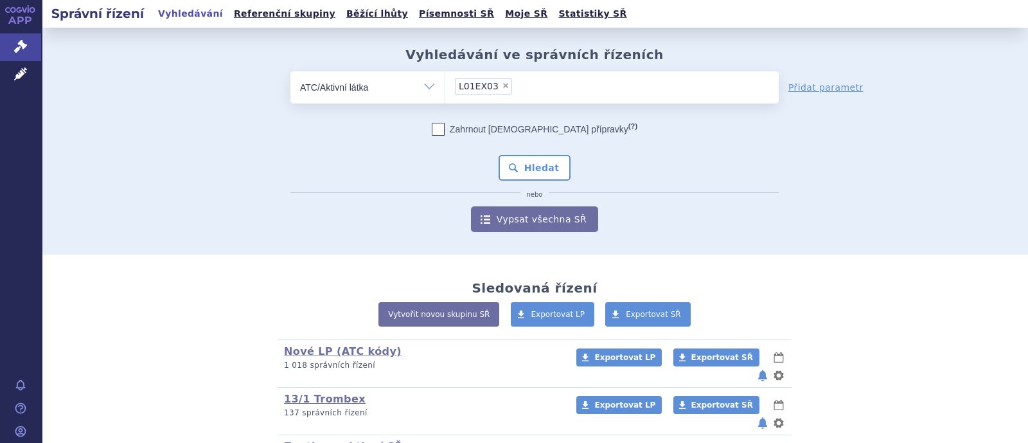
select select "L01EX03"
click at [523, 166] on button "Hledat" at bounding box center [535, 168] width 73 height 26
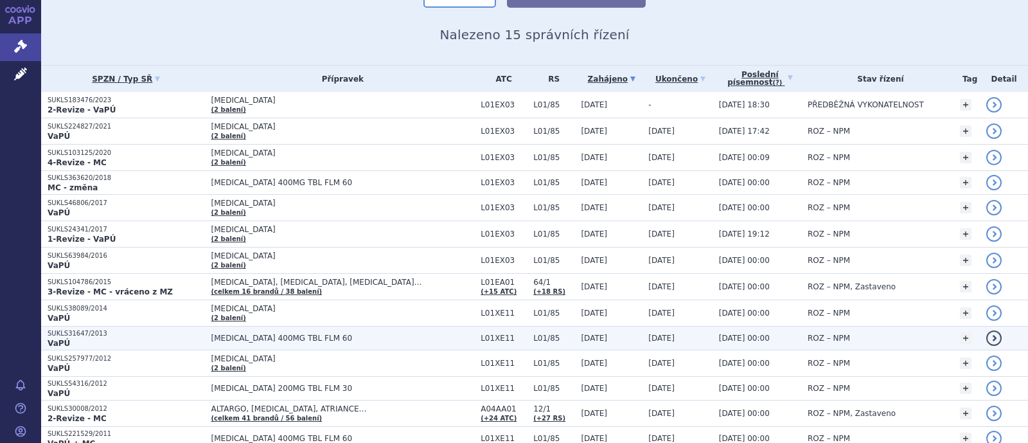
scroll to position [229, 0]
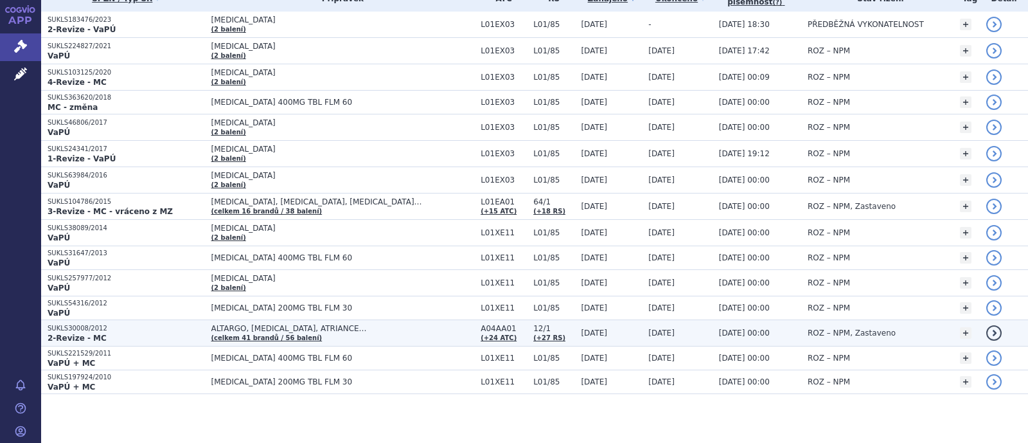
click at [258, 326] on span "ALTARGO, ARIXTRA, ATRIANCE…" at bounding box center [342, 328] width 263 height 9
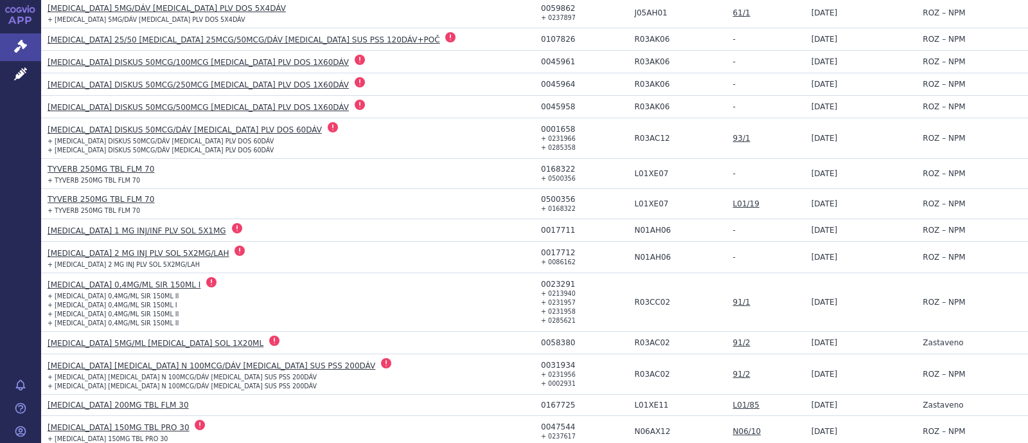
scroll to position [1692, 0]
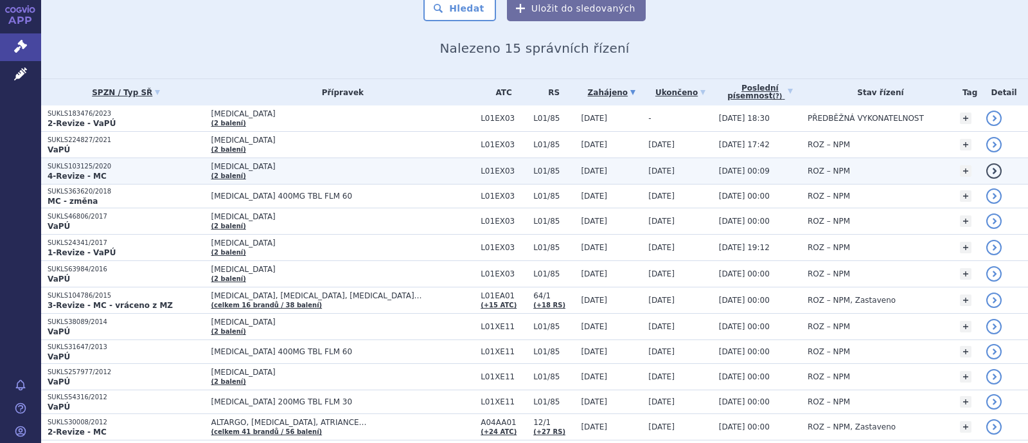
scroll to position [160, 0]
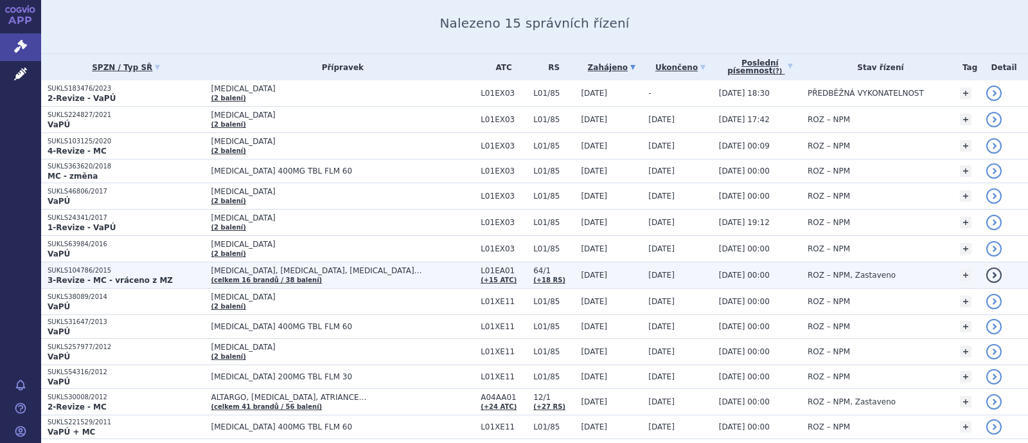
click at [272, 268] on span "AFINITOR, GIOTRIF, GLIVEC…" at bounding box center [342, 270] width 263 height 9
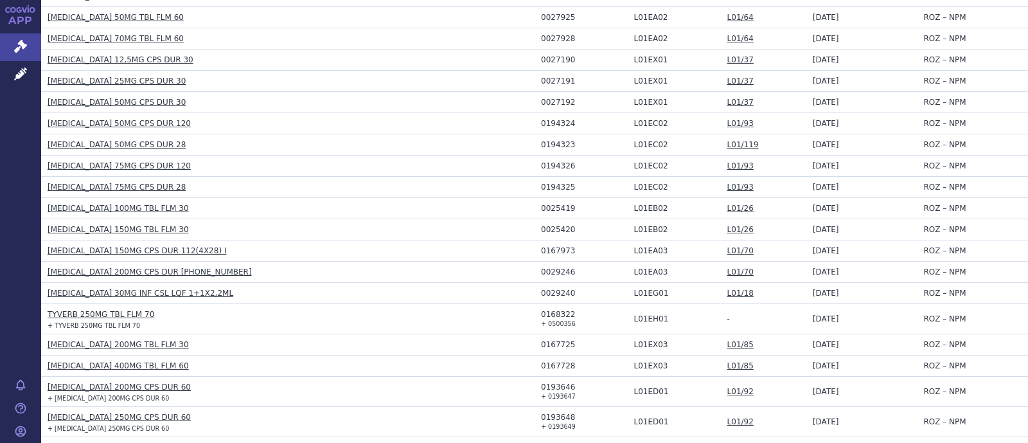
scroll to position [790, 0]
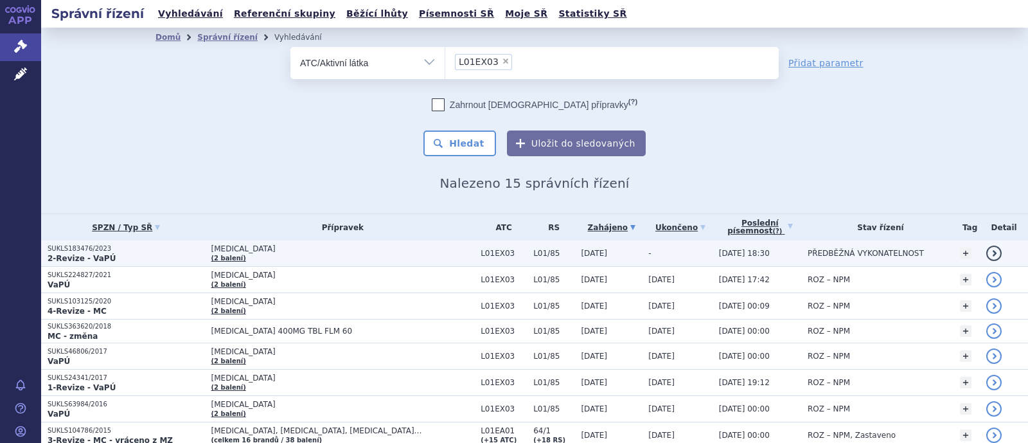
click at [238, 248] on span "[MEDICAL_DATA]" at bounding box center [342, 248] width 263 height 9
